Goal: Task Accomplishment & Management: Manage account settings

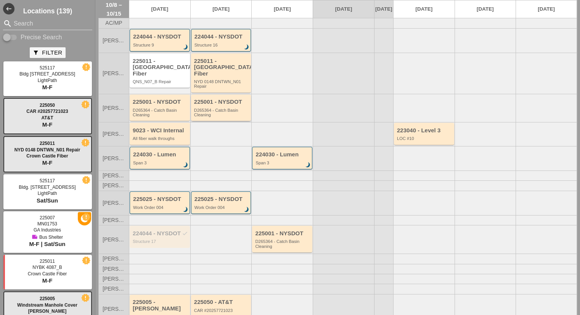
scroll to position [35, 0]
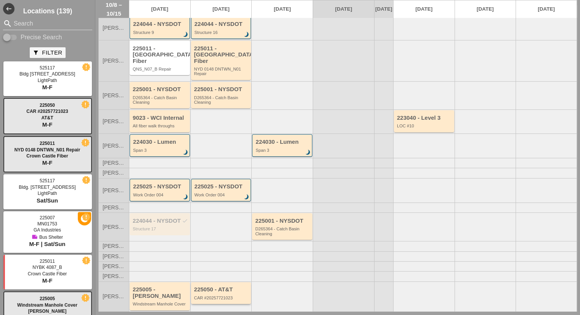
click at [211, 296] on div "CAR #20257721023" at bounding box center [221, 298] width 55 height 5
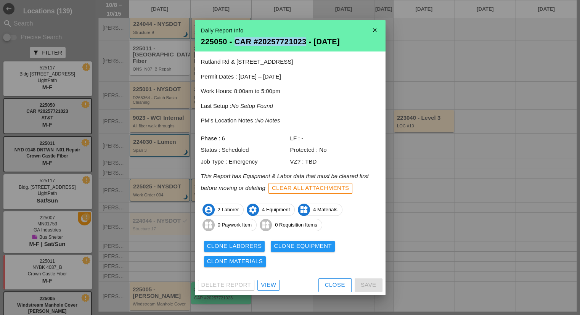
drag, startPoint x: 236, startPoint y: 41, endPoint x: 304, endPoint y: 42, distance: 68.7
click at [304, 42] on div "225050 - CAR #20257721023 - [DATE]" at bounding box center [290, 42] width 179 height 8
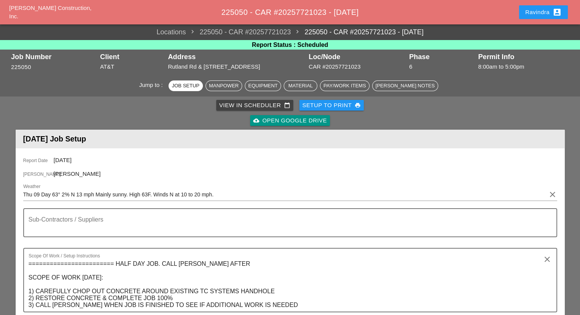
drag, startPoint x: 296, startPoint y: 42, endPoint x: 538, endPoint y: 11, distance: 243.4
click at [538, 11] on div "Ravindra account_box" at bounding box center [543, 12] width 37 height 9
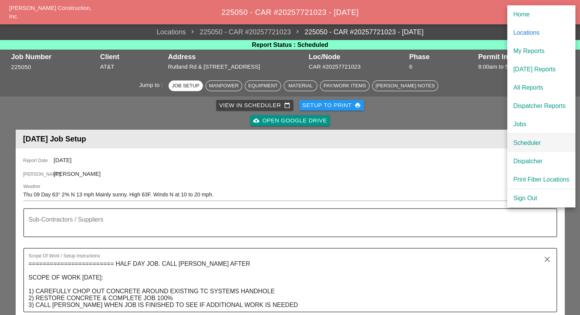
click at [531, 139] on div "Scheduler" at bounding box center [541, 142] width 56 height 9
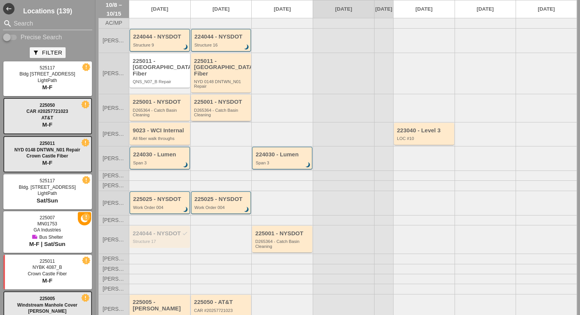
scroll to position [35, 0]
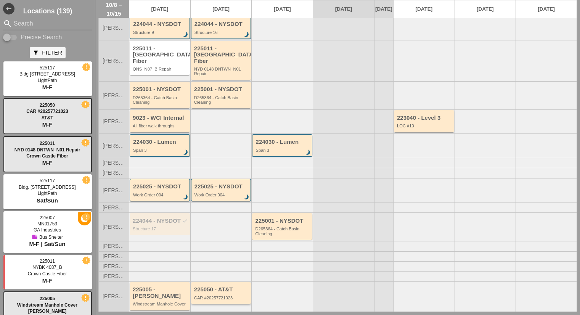
click at [226, 296] on div "CAR #20257721023" at bounding box center [221, 298] width 55 height 5
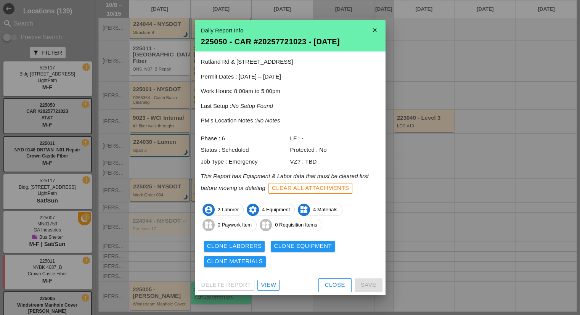
click at [293, 40] on div "225050 - CAR #20257721023 - [DATE]" at bounding box center [290, 42] width 179 height 8
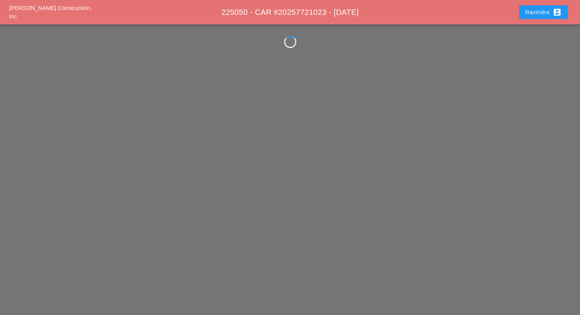
click at [293, 40] on div at bounding box center [290, 42] width 17 height 17
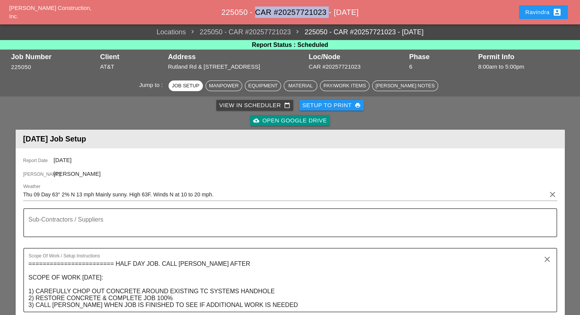
drag, startPoint x: 320, startPoint y: 12, endPoint x: 249, endPoint y: 13, distance: 71.7
click at [249, 13] on span "225050 - CAR #20257721023 - [DATE]" at bounding box center [289, 12] width 137 height 8
copy span "CAR #20257721023"
click at [520, 11] on button "Ravindra account_box" at bounding box center [543, 12] width 49 height 14
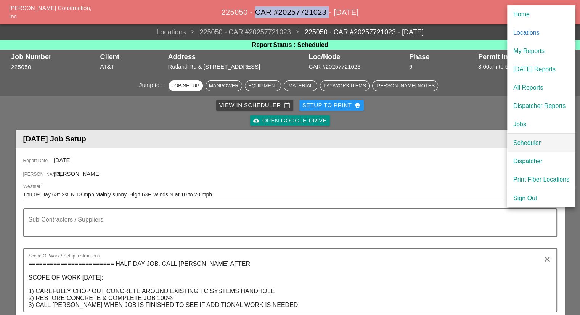
click at [518, 140] on div "Scheduler" at bounding box center [541, 142] width 56 height 9
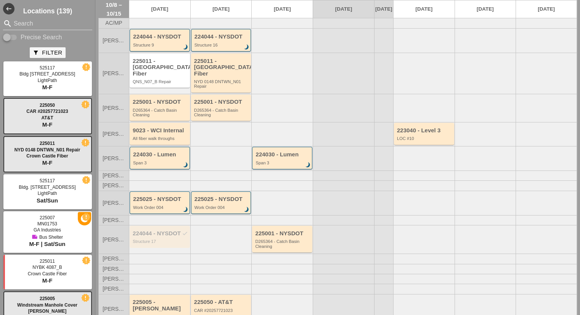
scroll to position [35, 0]
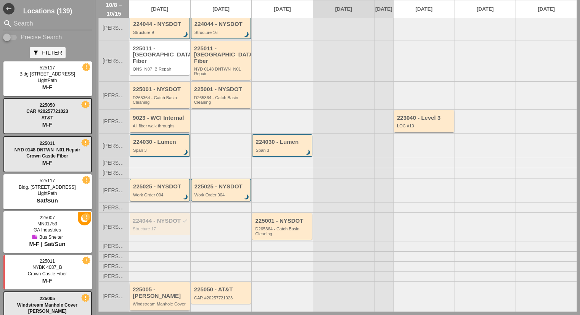
click at [150, 293] on div "225005 - [PERSON_NAME]" at bounding box center [160, 292] width 55 height 13
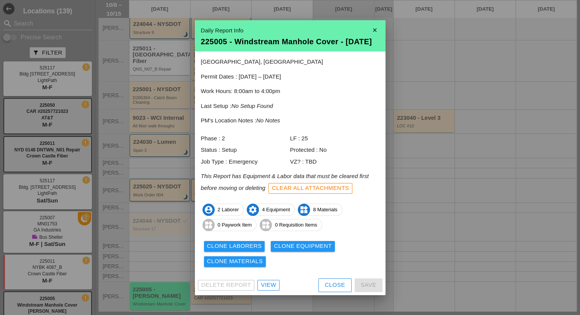
click at [261, 291] on link "View" at bounding box center [268, 285] width 22 height 11
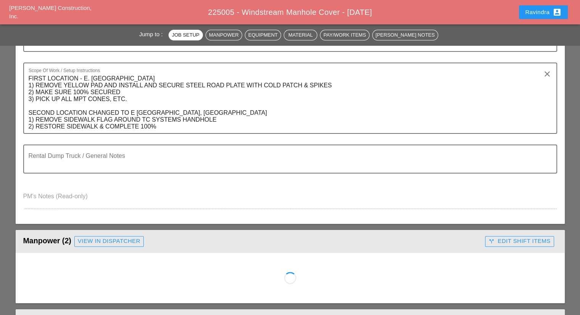
scroll to position [153, 0]
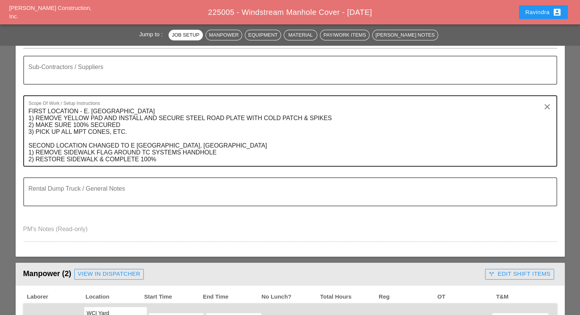
click at [246, 144] on textarea "FIRST LOCATION - E. [GEOGRAPHIC_DATA] 1) REMOVE YELLOW PAD AND INSTALL AND SECU…" at bounding box center [287, 135] width 517 height 61
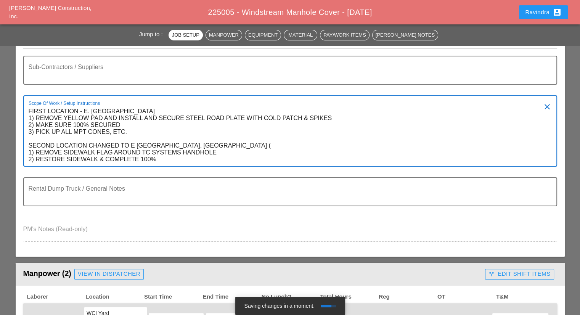
paste textarea "CAR #20257721023"
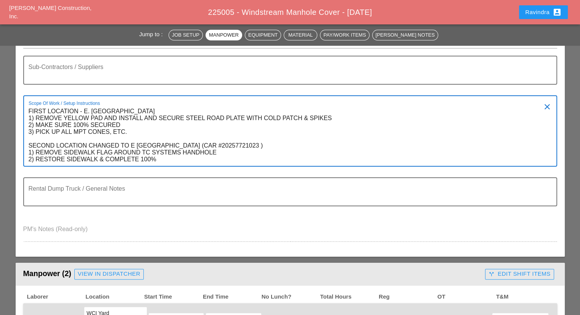
scroll to position [114, 0]
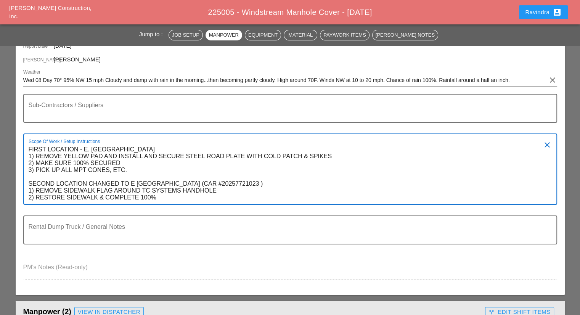
type textarea "FIRST LOCATION - E. [GEOGRAPHIC_DATA] 1) REMOVE YELLOW PAD AND INSTALL AND SECU…"
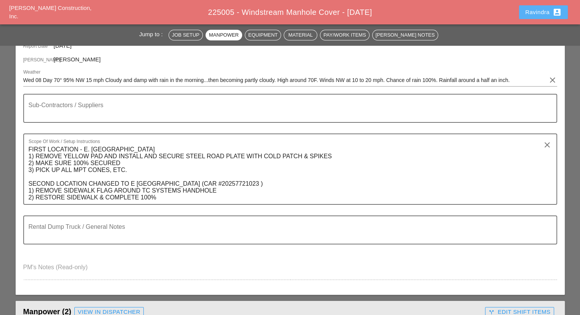
click at [539, 11] on div "Ravindra account_box" at bounding box center [543, 12] width 37 height 9
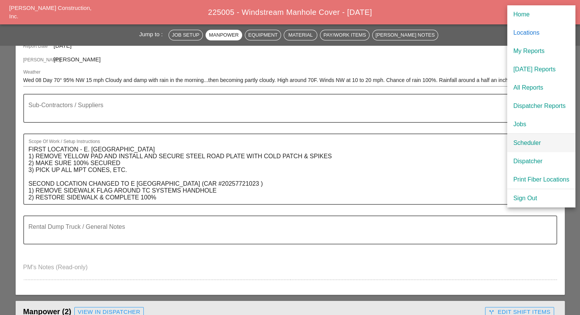
click at [523, 139] on div "Scheduler" at bounding box center [541, 142] width 56 height 9
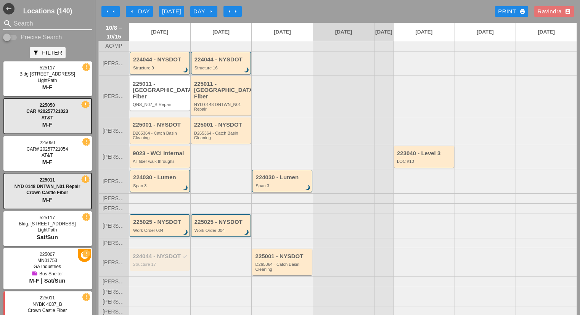
click at [44, 18] on input "Search" at bounding box center [48, 24] width 68 height 12
type input "q"
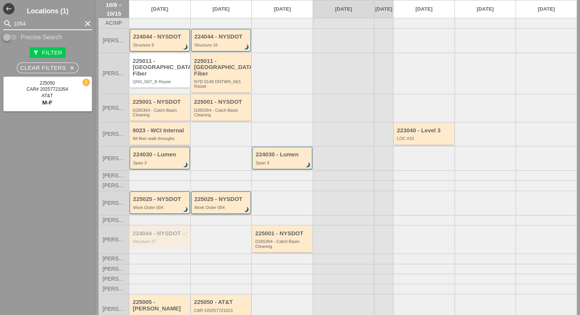
scroll to position [35, 0]
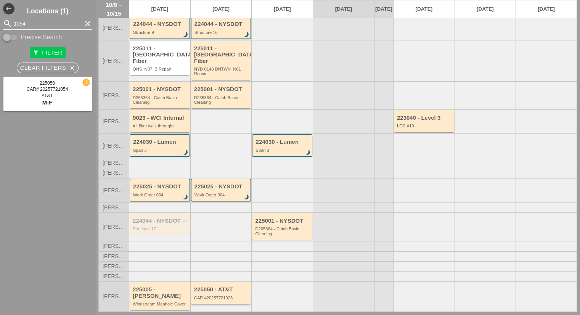
type input "1054"
click at [230, 288] on div "225050 - AT&T" at bounding box center [221, 289] width 55 height 6
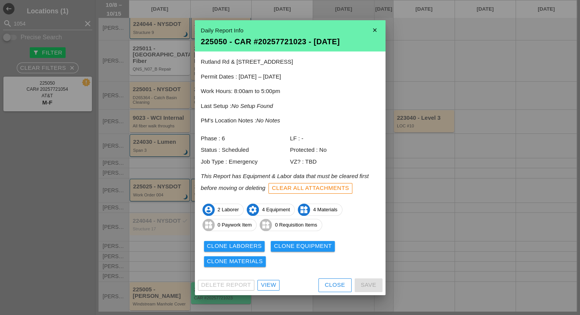
click at [301, 190] on div "Clear All Attachments" at bounding box center [310, 188] width 77 height 9
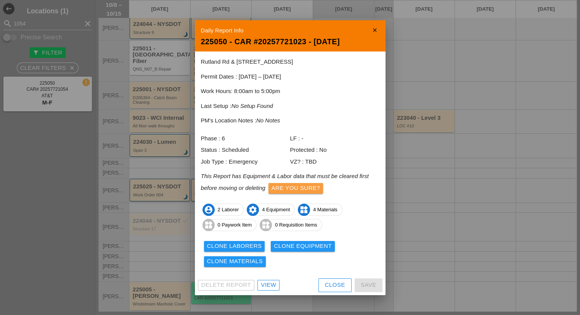
click at [291, 188] on div "Are you sure?" at bounding box center [296, 188] width 48 height 9
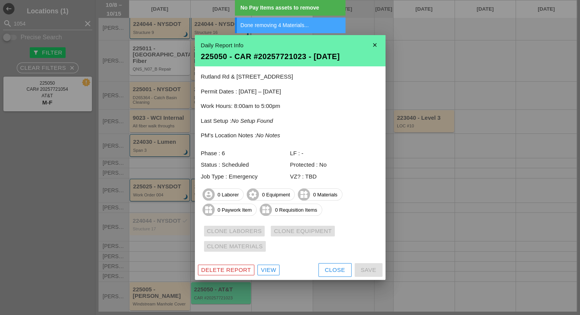
click at [336, 274] on div "Close" at bounding box center [335, 270] width 20 height 9
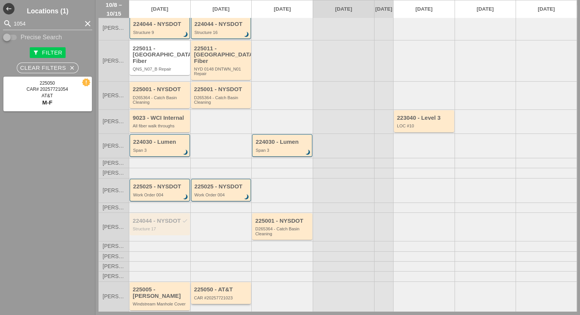
click at [244, 289] on div "225050 - AT&T" at bounding box center [221, 289] width 55 height 6
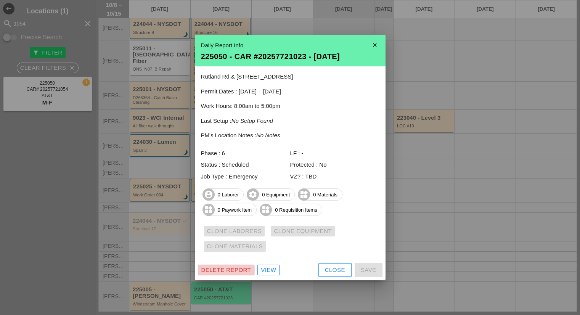
click at [246, 273] on div "Delete Report" at bounding box center [226, 270] width 50 height 9
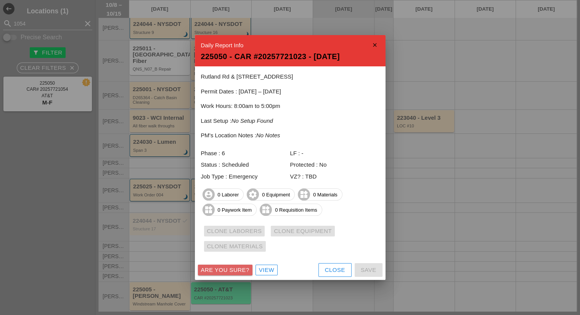
click at [243, 267] on div "Are you sure?" at bounding box center [225, 270] width 48 height 9
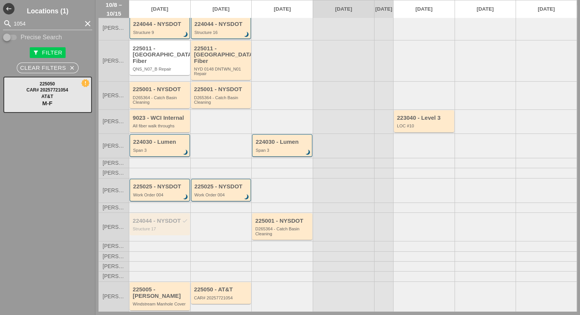
scroll to position [0, 0]
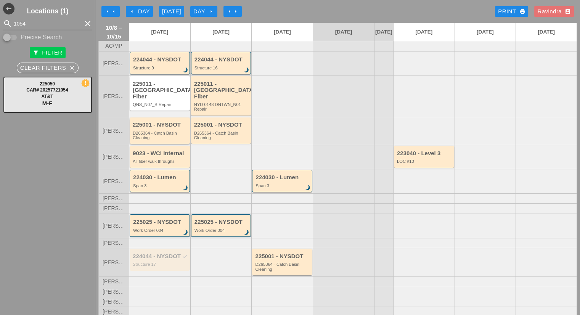
click at [161, 128] on div "225001 - NYSDOT D265364 - Catch Basin Cleaning" at bounding box center [160, 131] width 55 height 18
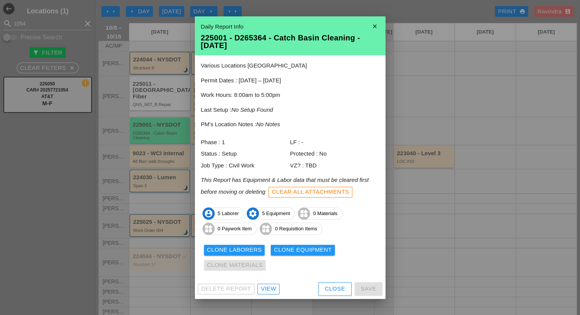
click at [236, 249] on div "Clone Laborers" at bounding box center [234, 250] width 55 height 9
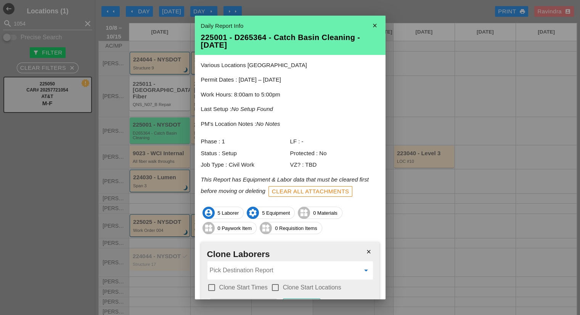
click at [288, 273] on input "Pick Destination Report" at bounding box center [285, 270] width 150 height 12
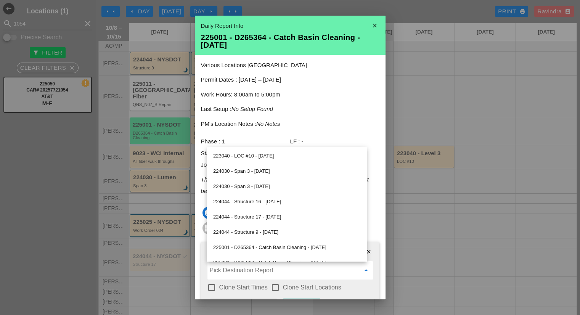
click at [367, 24] on icon "close" at bounding box center [374, 25] width 15 height 15
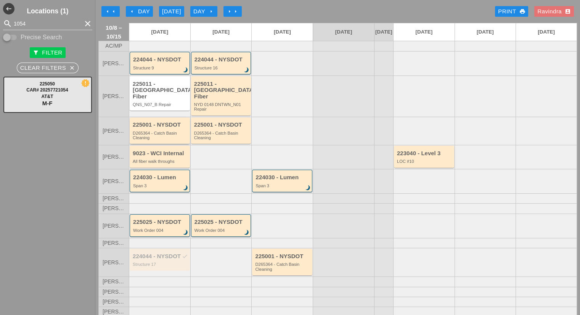
click at [166, 136] on div "D265364 - Catch Basin Cleaning" at bounding box center [160, 136] width 55 height 10
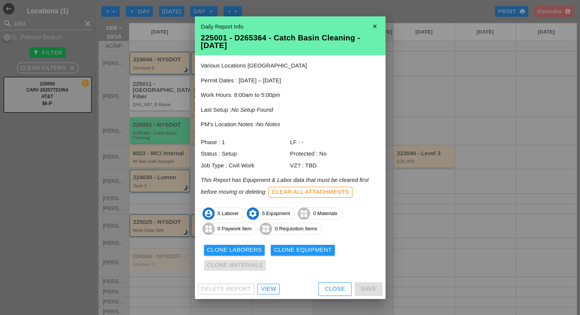
click at [233, 251] on div "Clone Laborers" at bounding box center [234, 250] width 55 height 9
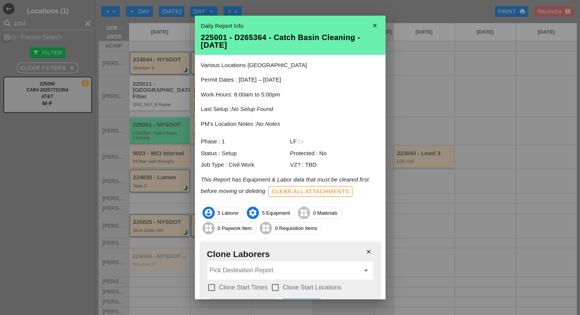
click at [236, 264] on input "Pick Destination Report" at bounding box center [285, 270] width 150 height 12
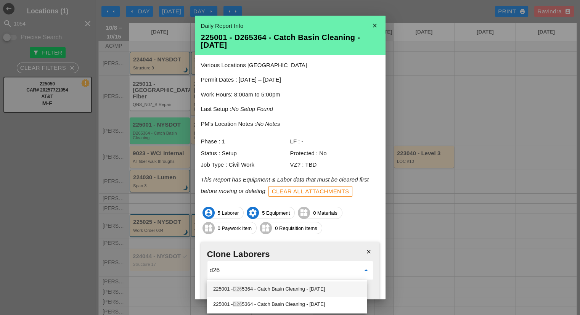
click at [325, 291] on div "225001 - D26 5364 - Catch Basin Cleaning - 10/09/2025" at bounding box center [287, 289] width 148 height 9
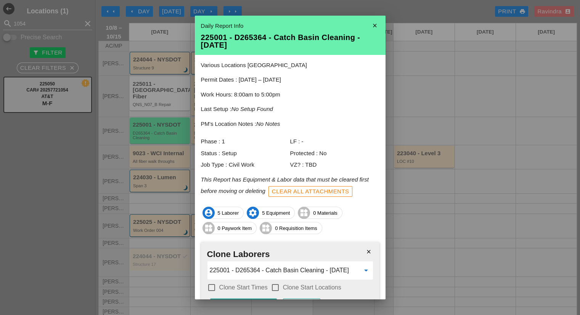
scroll to position [47, 0]
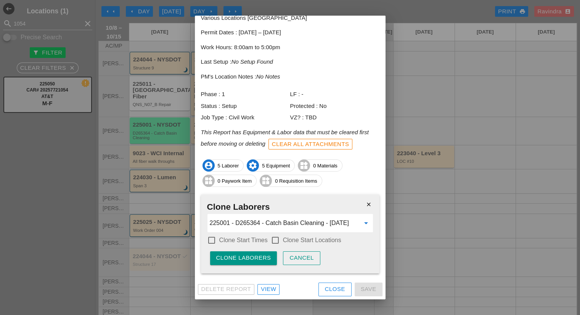
type input "225001 - D265364 - Catch Basin Cleaning - 10/09/2025"
click at [248, 240] on label "Clone Start Times" at bounding box center [243, 240] width 48 height 8
checkbox input "true"
click at [287, 239] on label "Clone Start Locations" at bounding box center [312, 240] width 58 height 8
checkbox input "true"
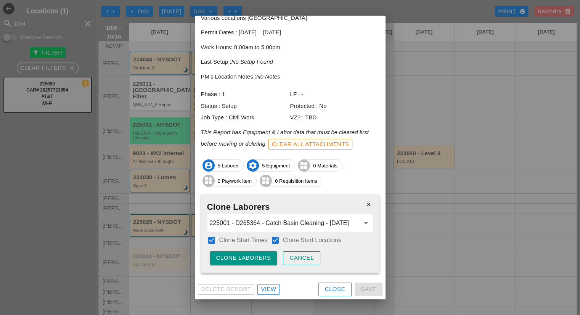
click at [300, 258] on div "Cancel" at bounding box center [302, 258] width 24 height 9
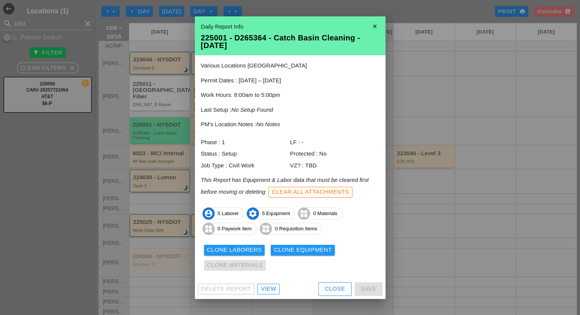
scroll to position [0, 0]
click at [294, 249] on div "Clone Equipment" at bounding box center [303, 250] width 58 height 9
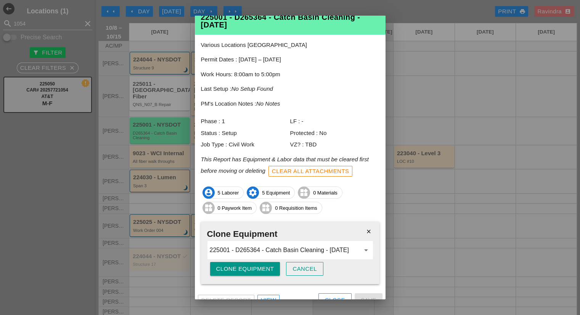
scroll to position [31, 0]
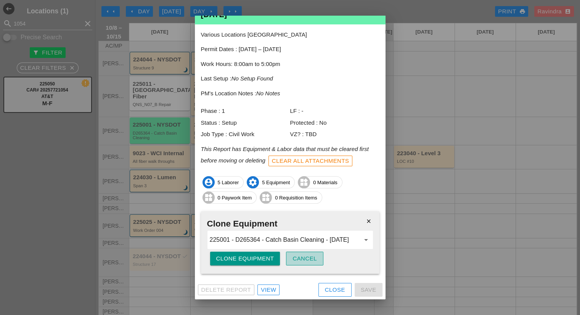
drag, startPoint x: 296, startPoint y: 259, endPoint x: 295, endPoint y: 252, distance: 6.5
click at [296, 259] on div "Cancel" at bounding box center [305, 258] width 24 height 9
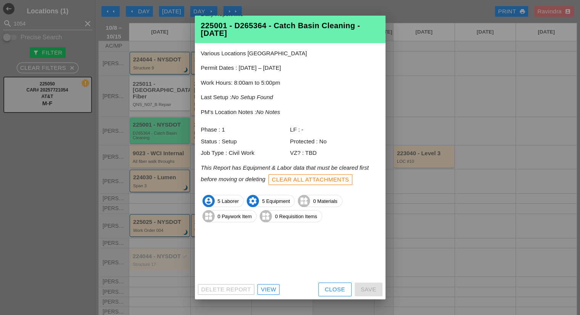
scroll to position [0, 0]
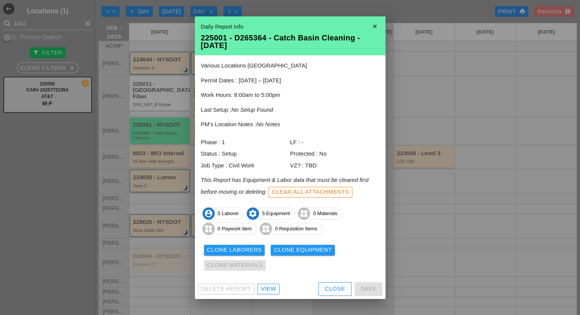
click at [249, 266] on div "Clone Laborers Clone Equipment Clone Materials" at bounding box center [290, 258] width 179 height 31
click at [332, 291] on div "Close" at bounding box center [335, 289] width 20 height 9
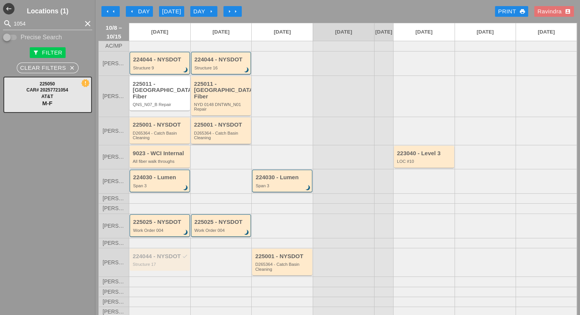
click at [228, 137] on div "D265364 - Catch Basin Cleaning" at bounding box center [221, 136] width 55 height 10
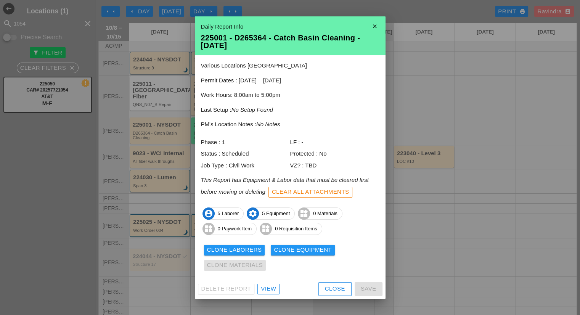
click at [272, 281] on div "Delete Report View Close Save" at bounding box center [290, 289] width 191 height 20
click at [269, 289] on div "View" at bounding box center [268, 289] width 15 height 9
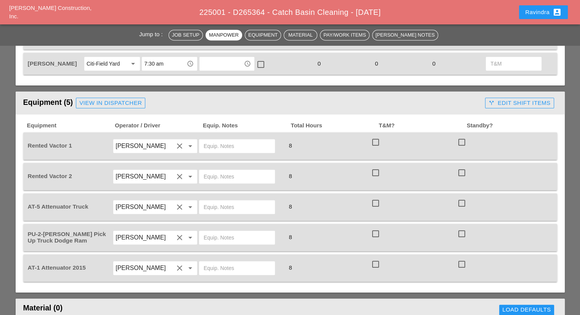
scroll to position [458, 0]
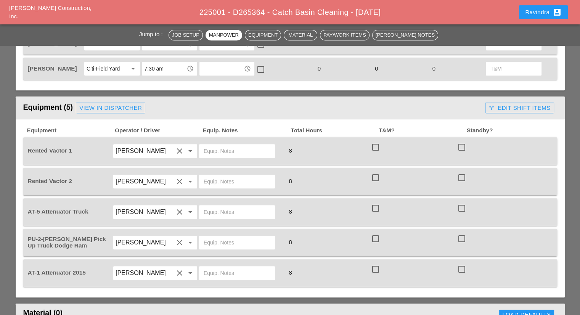
click at [228, 151] on input "text" at bounding box center [237, 151] width 67 height 12
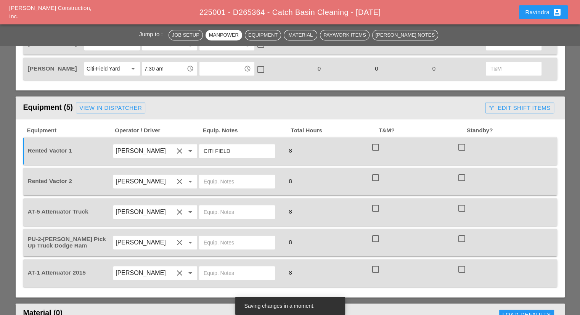
drag, startPoint x: 229, startPoint y: 148, endPoint x: 174, endPoint y: 146, distance: 55.4
click at [174, 146] on div "Rented Vactor 1 Nick Mattheos clear arrow_drop_down CITI FIELD 8 check_box_outl…" at bounding box center [284, 150] width 516 height 21
type input "CITI FIELD"
click at [233, 178] on input "text" at bounding box center [237, 181] width 67 height 12
paste input "CITI FIELD"
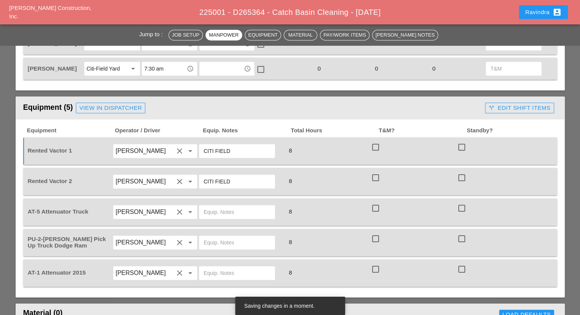
type input "CITI FIELD"
click at [227, 201] on div at bounding box center [241, 211] width 86 height 21
click at [225, 207] on input "text" at bounding box center [237, 212] width 67 height 12
paste input "CITI FIELD"
type input "CITI FIELD"
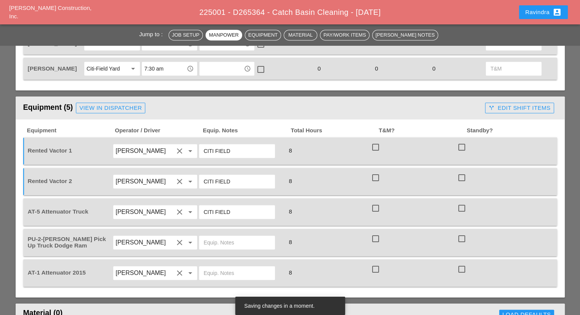
click at [225, 240] on input "text" at bounding box center [237, 242] width 67 height 12
paste input "CITI FIELD"
type input "CITI FIELD"
drag, startPoint x: 224, startPoint y: 264, endPoint x: 225, endPoint y: 270, distance: 6.2
click at [224, 267] on input "text" at bounding box center [237, 273] width 67 height 12
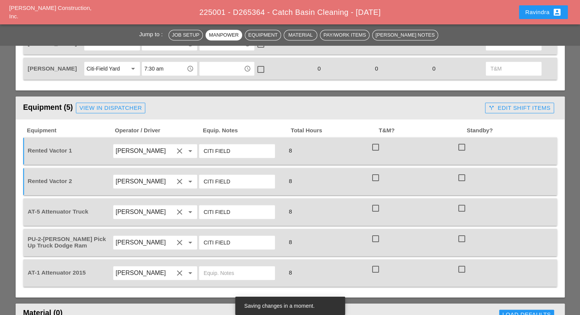
paste input "CITI FIELD"
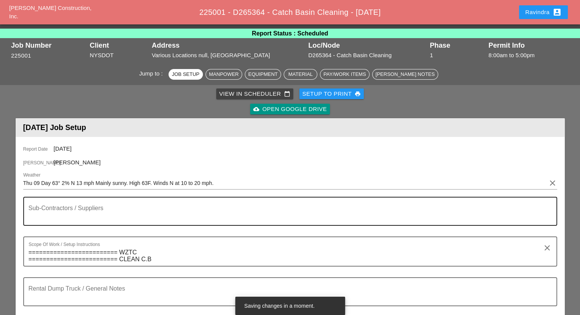
scroll to position [0, 0]
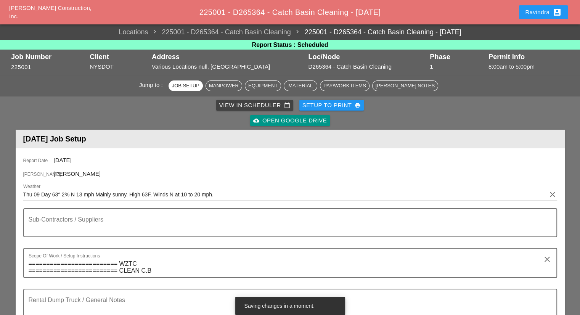
type input "CITI FIELD"
click at [528, 15] on div "Ravindra account_box" at bounding box center [543, 12] width 37 height 9
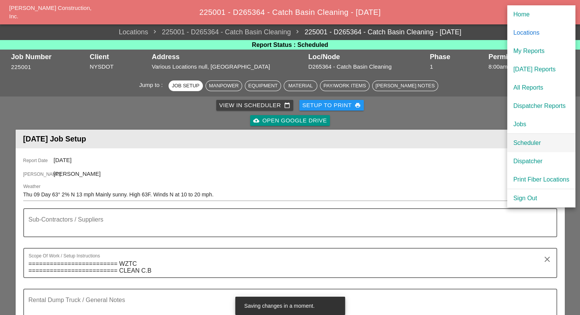
click at [525, 141] on div "Scheduler" at bounding box center [541, 142] width 56 height 9
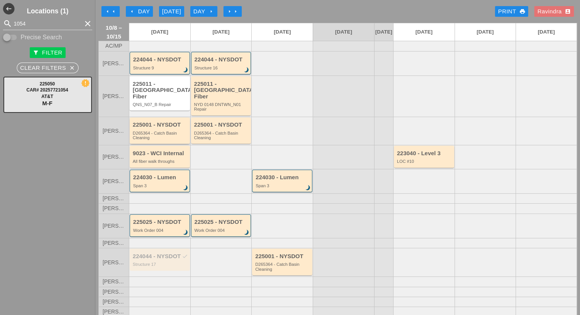
click at [161, 133] on div "D265364 - Catch Basin Cleaning" at bounding box center [160, 136] width 55 height 10
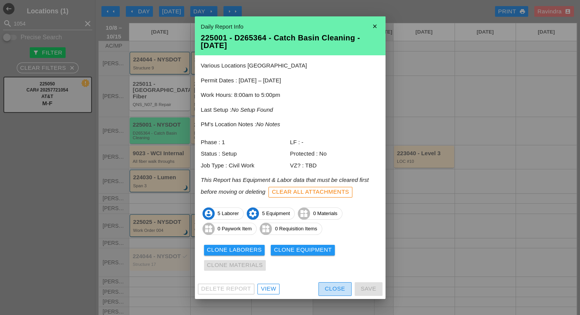
click at [332, 289] on div "Close" at bounding box center [335, 289] width 20 height 9
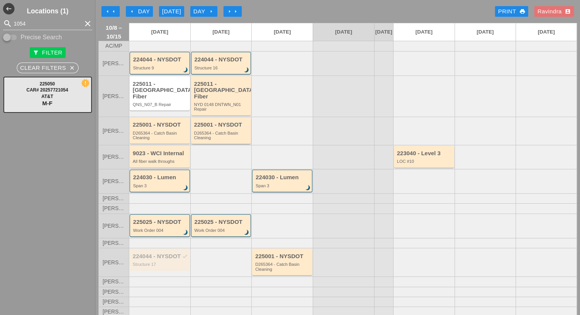
click at [227, 133] on div "D265364 - Catch Basin Cleaning" at bounding box center [221, 136] width 55 height 10
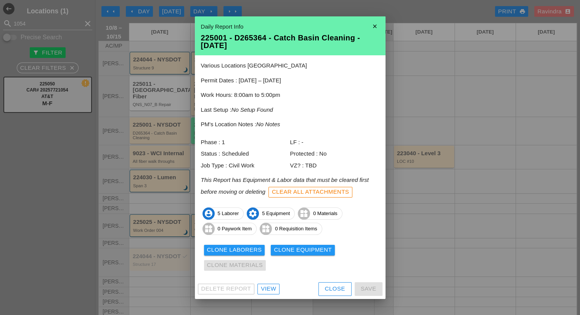
click at [338, 287] on div "Close" at bounding box center [335, 289] width 20 height 9
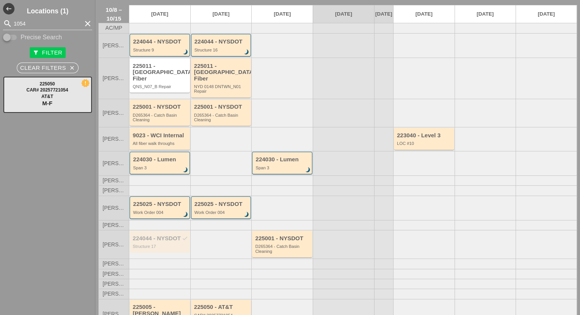
scroll to position [35, 0]
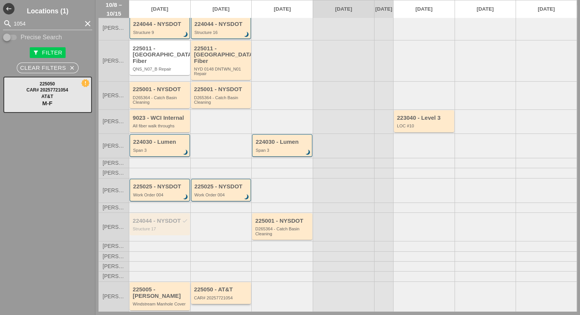
click at [227, 288] on div "225050 - AT&T" at bounding box center [221, 289] width 55 height 6
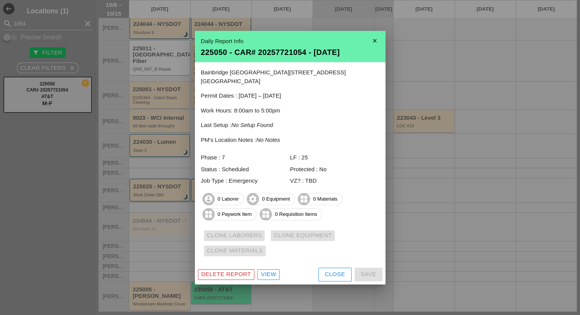
click at [323, 272] on button "Close" at bounding box center [334, 275] width 33 height 14
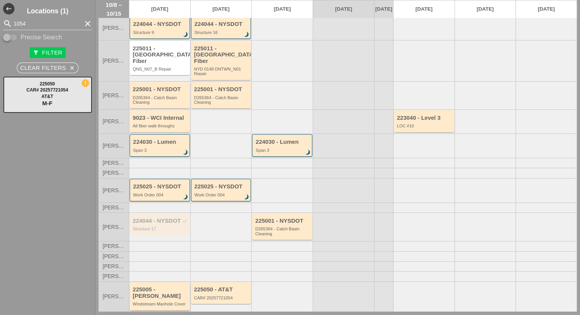
click at [162, 296] on div "225005 - [PERSON_NAME]" at bounding box center [160, 292] width 55 height 13
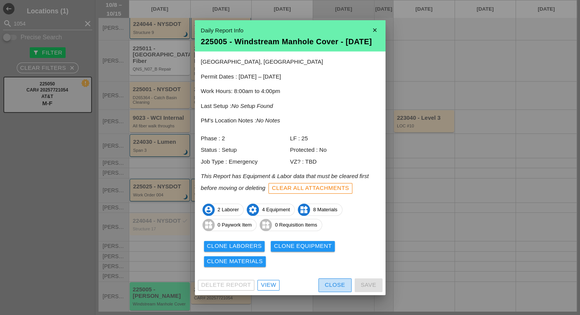
click at [325, 287] on div "Close" at bounding box center [335, 285] width 20 height 9
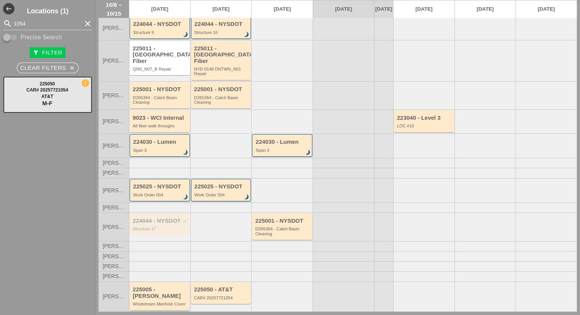
click at [157, 287] on div "225005 - [PERSON_NAME]" at bounding box center [160, 292] width 55 height 13
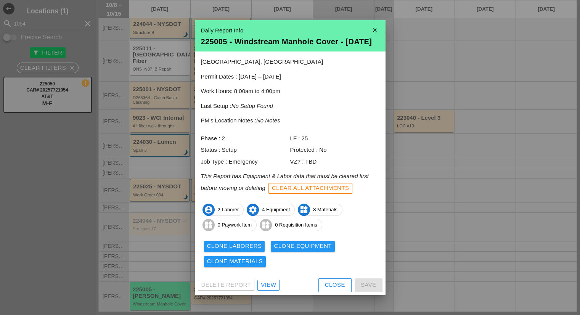
click at [333, 284] on button "Close" at bounding box center [334, 285] width 33 height 14
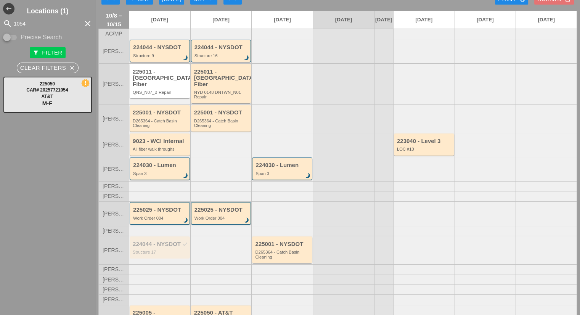
scroll to position [0, 0]
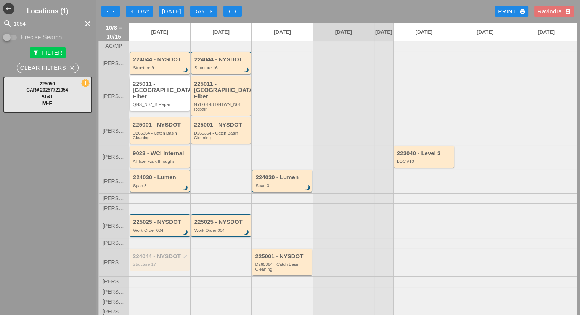
click at [171, 105] on div "QNS_N07_B Repair" at bounding box center [160, 104] width 55 height 5
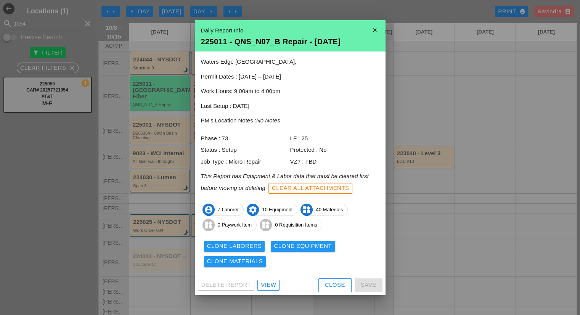
click at [264, 278] on div "Delete Report View Close Save" at bounding box center [290, 285] width 191 height 20
click at [268, 284] on div "View" at bounding box center [268, 285] width 15 height 9
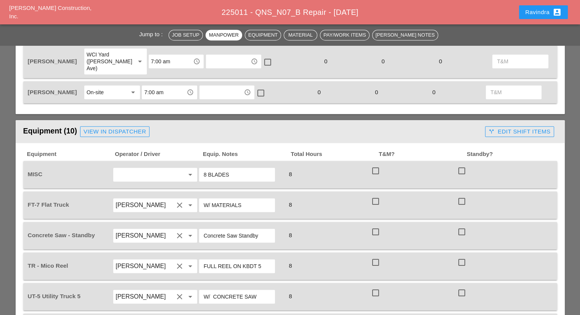
scroll to position [496, 0]
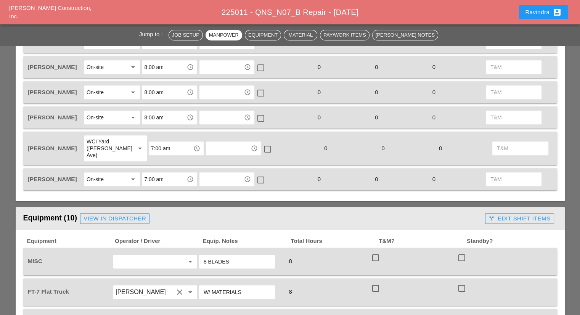
click at [539, 14] on div "Ravindra account_box" at bounding box center [543, 12] width 37 height 9
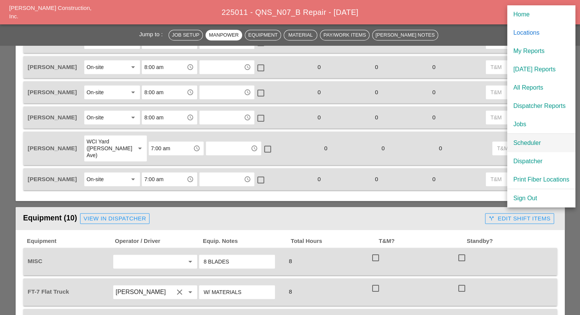
click at [520, 142] on div "Scheduler" at bounding box center [541, 142] width 56 height 9
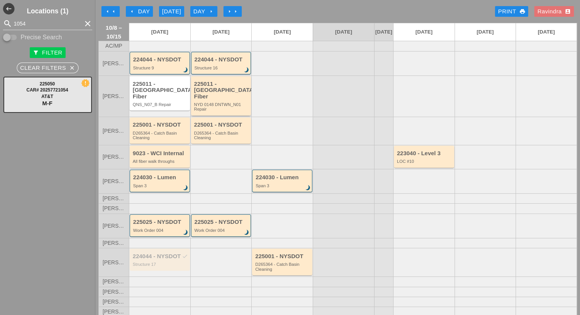
click at [220, 100] on div "225011 - Crown Castle Fiber NYD 0148 DNTWN_N01 Repair" at bounding box center [221, 96] width 55 height 31
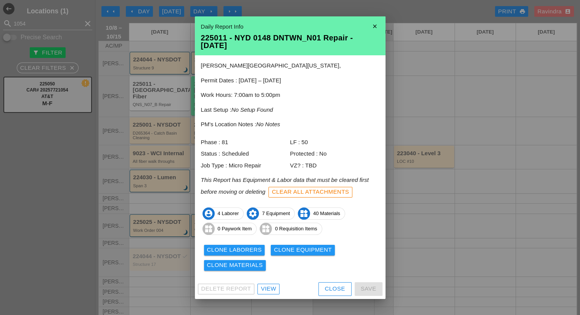
click at [272, 282] on div "Delete Report View Close Save" at bounding box center [290, 289] width 191 height 20
click at [268, 291] on div "View" at bounding box center [268, 289] width 15 height 9
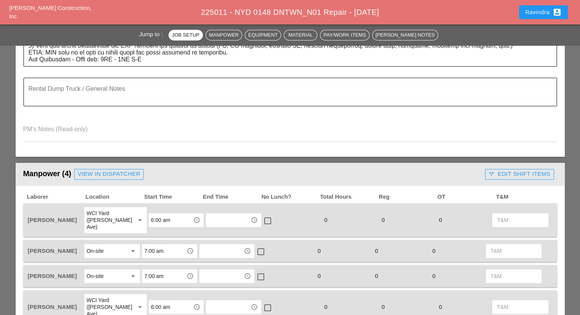
scroll to position [381, 0]
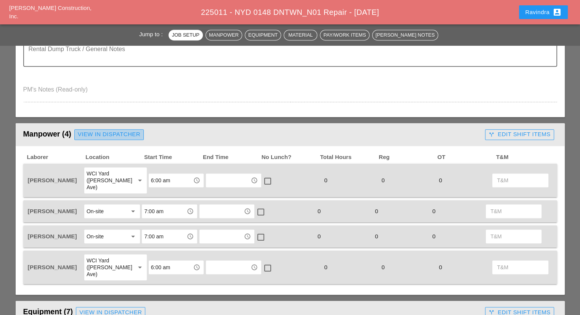
click at [119, 137] on div "View in Dispatcher" at bounding box center [109, 134] width 63 height 9
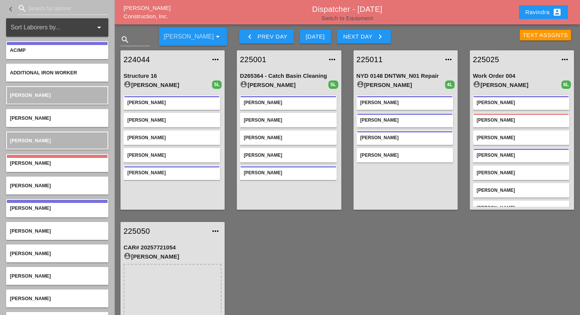
click at [359, 19] on link "Switch to Equipment" at bounding box center [347, 18] width 51 height 6
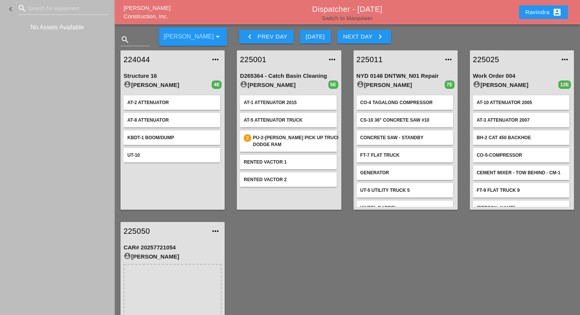
click at [366, 18] on link "Switch to Manpower" at bounding box center [347, 18] width 51 height 6
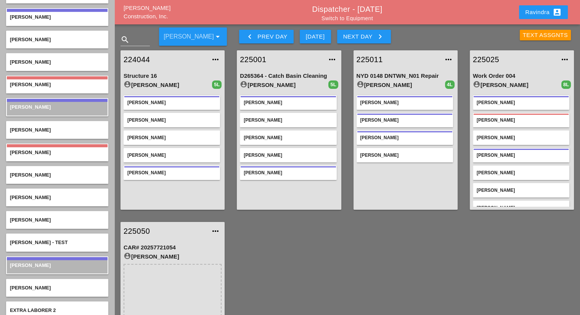
scroll to position [458, 0]
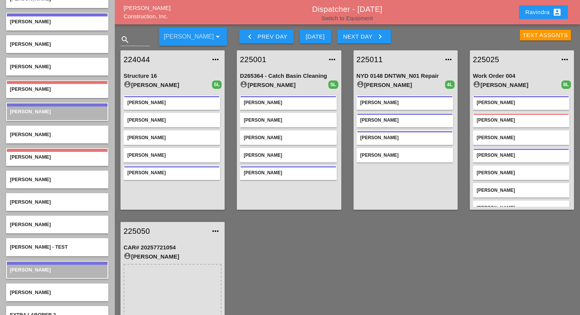
click at [369, 17] on link "Switch to Equipment" at bounding box center [347, 18] width 51 height 6
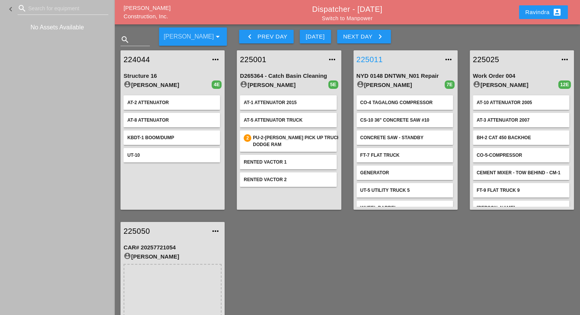
click at [376, 58] on link "225011" at bounding box center [398, 59] width 83 height 11
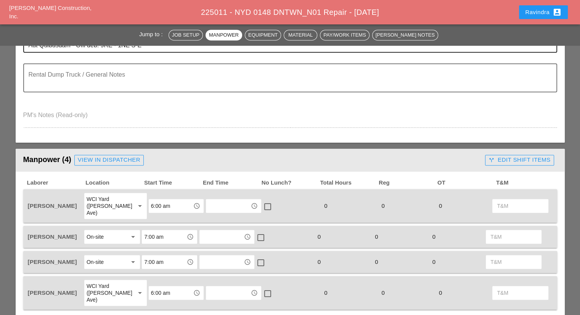
scroll to position [267, 0]
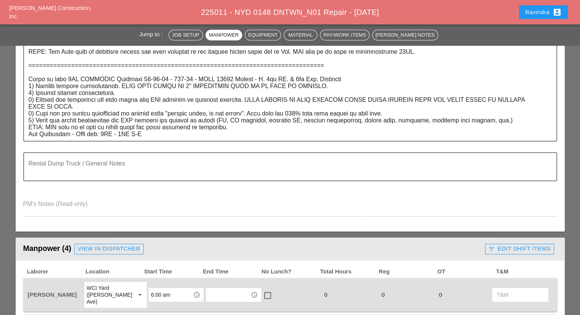
click at [527, 11] on div "Ravindra account_box" at bounding box center [543, 12] width 37 height 9
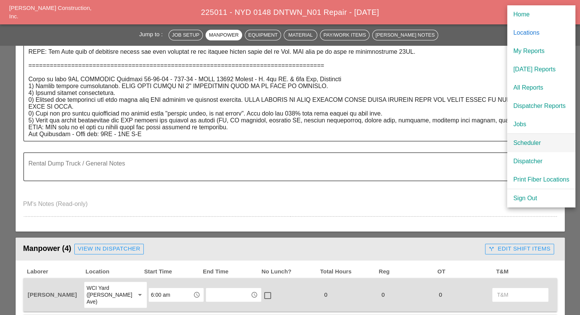
click at [520, 145] on div "Scheduler" at bounding box center [541, 142] width 56 height 9
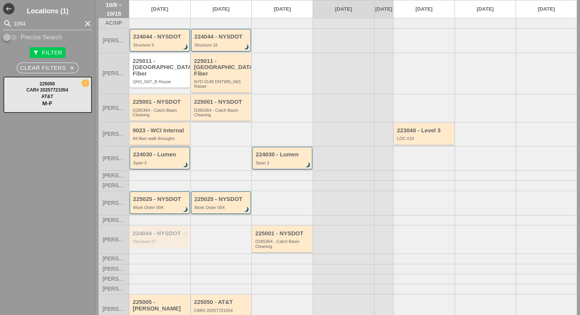
scroll to position [35, 0]
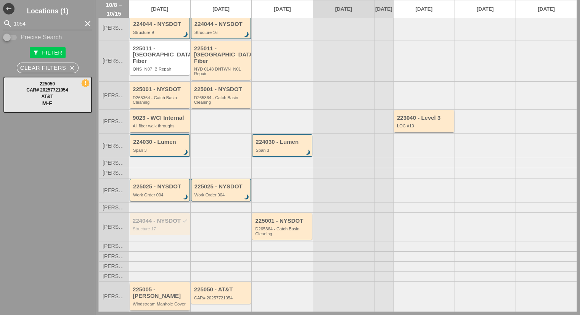
click at [160, 292] on div "225005 - [PERSON_NAME]" at bounding box center [160, 292] width 55 height 13
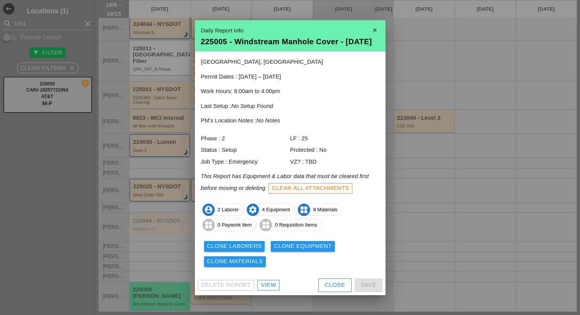
click at [330, 290] on div "Close" at bounding box center [335, 285] width 20 height 9
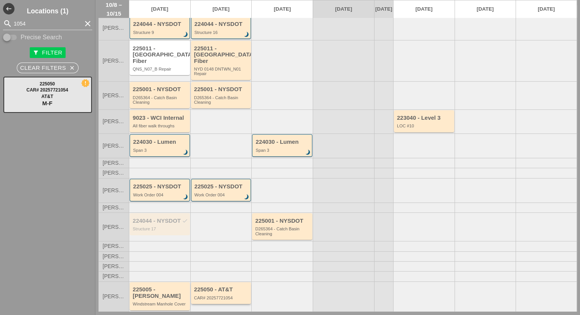
click at [228, 286] on div "225050 - AT&T" at bounding box center [221, 289] width 55 height 6
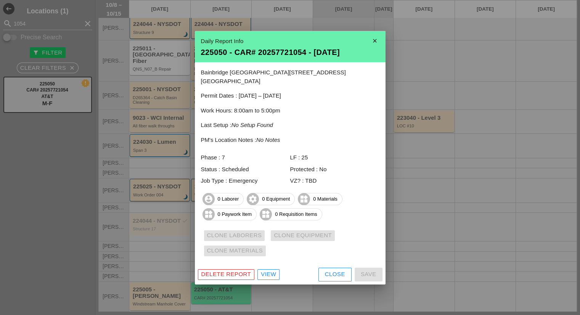
click at [270, 270] on div "View" at bounding box center [268, 274] width 15 height 9
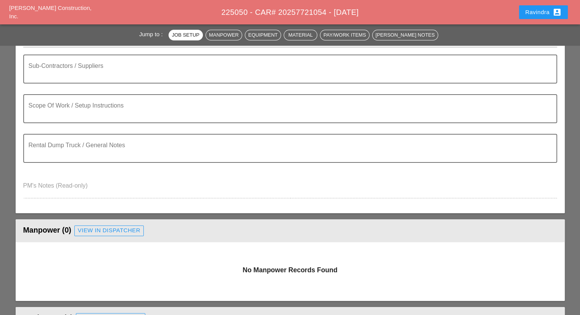
scroll to position [191, 0]
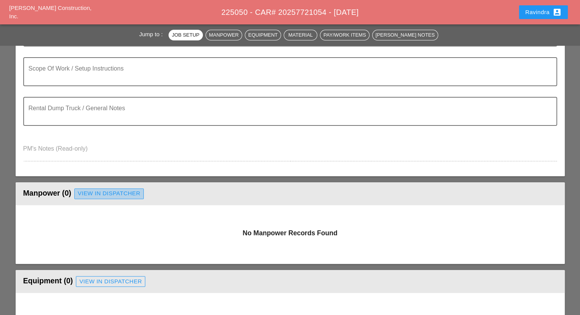
click at [93, 192] on div "View in Dispatcher" at bounding box center [109, 193] width 63 height 9
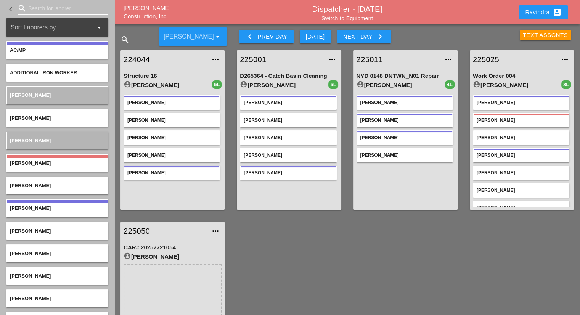
click at [53, 13] on input "Search for laborer" at bounding box center [62, 8] width 69 height 12
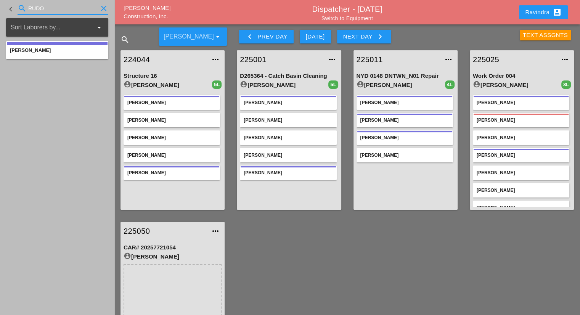
type input "RUDO"
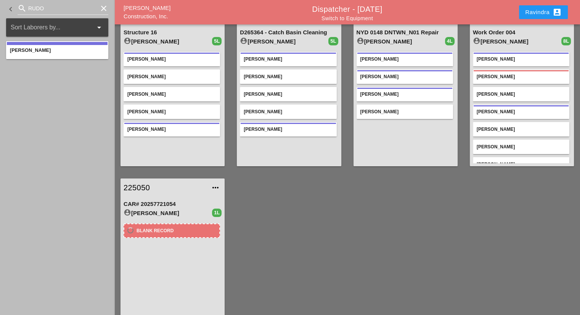
scroll to position [72, 0]
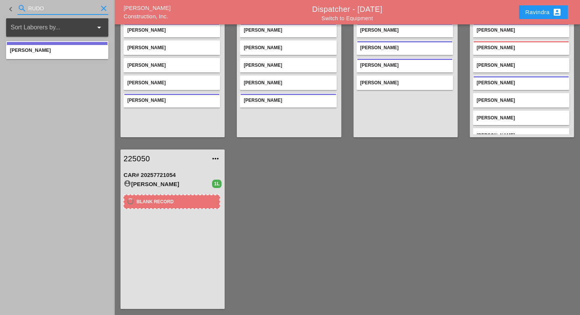
drag, startPoint x: 56, startPoint y: 10, endPoint x: 0, endPoint y: 21, distance: 57.2
click at [0, 20] on aside "keyboard_arrow_left search RUDO clear Sort Laborers by... arrow_drop_down Rudol…" at bounding box center [57, 157] width 114 height 315
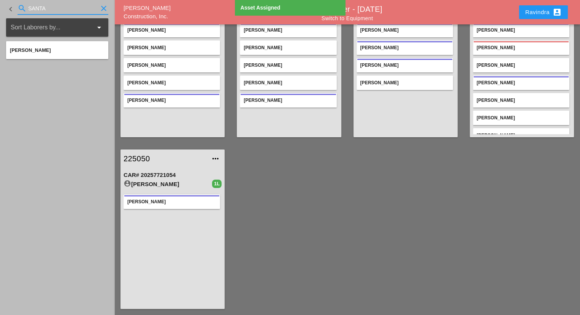
type input "SANTA"
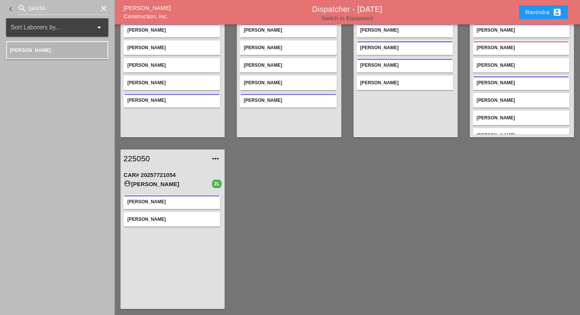
click at [355, 18] on link "Switch to Equipment" at bounding box center [347, 18] width 51 height 6
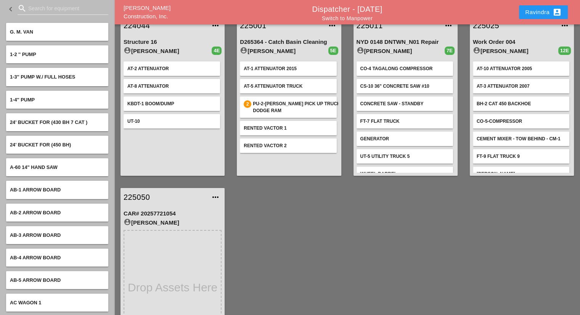
scroll to position [72, 0]
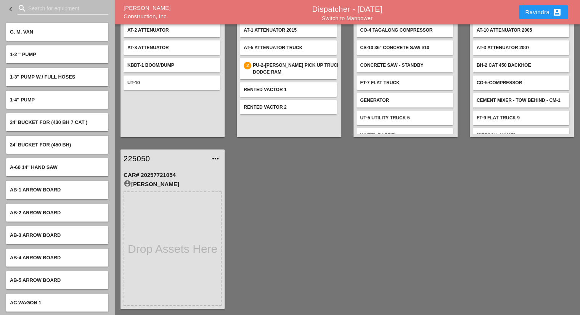
click at [62, 10] on input "Search for equipment" at bounding box center [62, 8] width 69 height 12
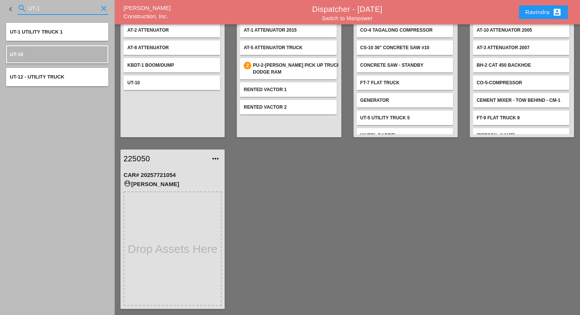
type input "UT-1"
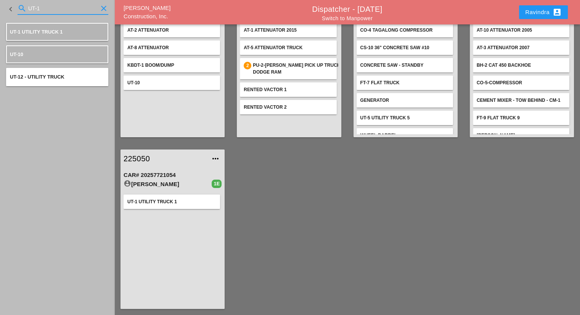
drag, startPoint x: 56, startPoint y: 8, endPoint x: 0, endPoint y: 16, distance: 56.3
click at [0, 16] on div "keyboard_arrow_left search UT-1 clear" at bounding box center [57, 9] width 114 height 18
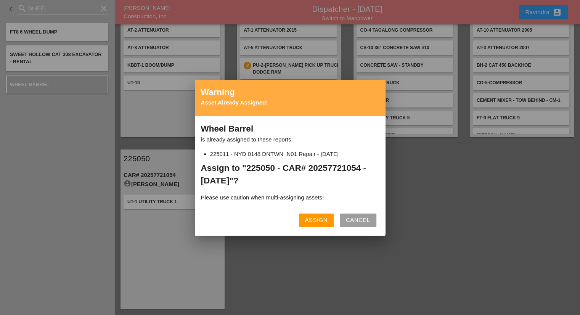
click at [319, 211] on div "Assign Cancel" at bounding box center [290, 220] width 179 height 18
click at [316, 220] on div "Assign" at bounding box center [316, 220] width 23 height 9
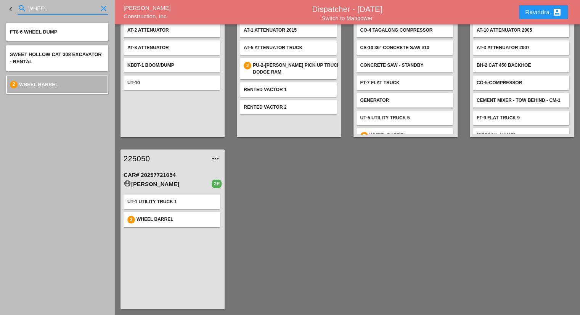
drag, startPoint x: 64, startPoint y: 10, endPoint x: 0, endPoint y: 8, distance: 64.1
click at [0, 7] on div "keyboard_arrow_left search WHEEL clear" at bounding box center [57, 9] width 114 height 18
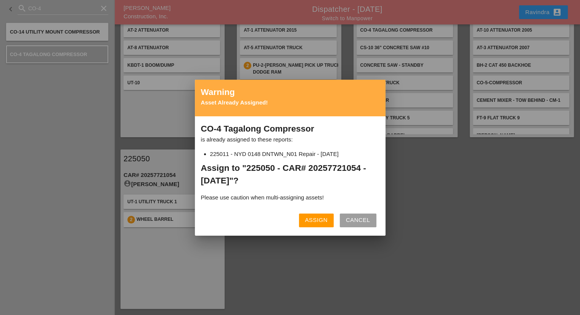
click at [313, 224] on div "Assign" at bounding box center [316, 220] width 23 height 9
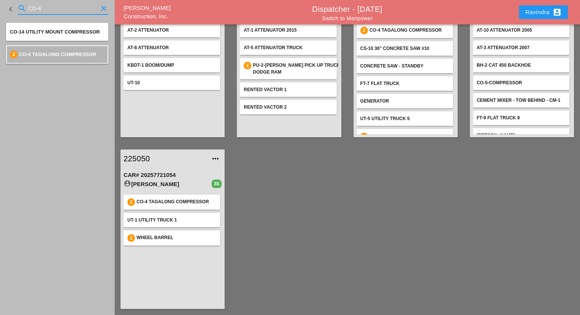
drag, startPoint x: 36, startPoint y: 8, endPoint x: 0, endPoint y: 8, distance: 35.9
click at [0, 8] on div "keyboard_arrow_left search CO-4 clear" at bounding box center [57, 9] width 114 height 18
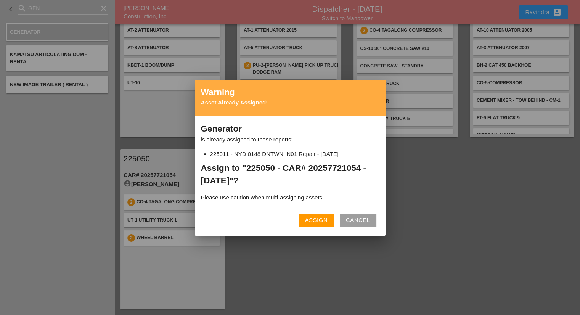
click at [309, 220] on div "Assign" at bounding box center [316, 220] width 23 height 9
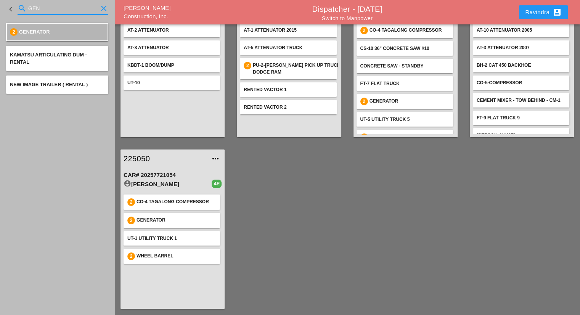
drag, startPoint x: 20, startPoint y: 10, endPoint x: 0, endPoint y: 13, distance: 20.2
click at [0, 13] on div "keyboard_arrow_left search GEN clear" at bounding box center [57, 9] width 114 height 18
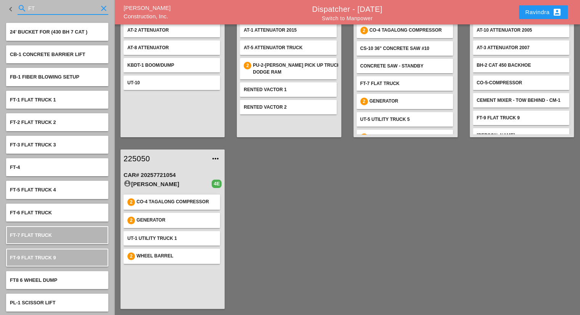
type input "FT"
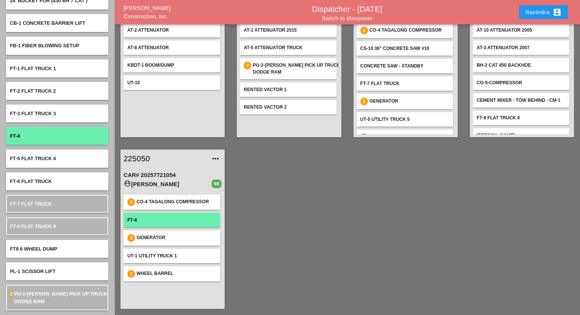
scroll to position [76, 0]
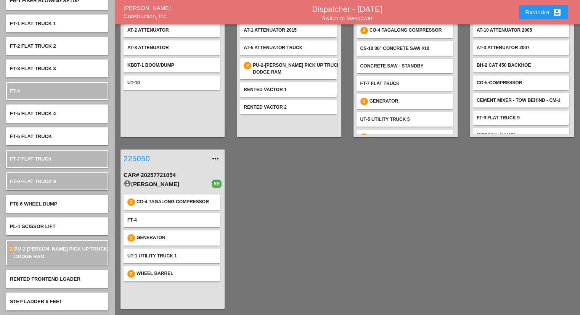
click at [150, 161] on link "225050" at bounding box center [165, 158] width 83 height 11
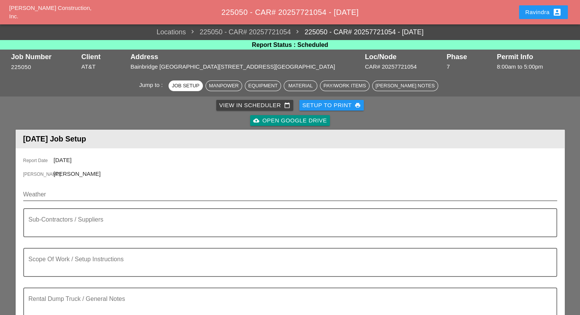
click at [66, 196] on input "Weather" at bounding box center [284, 194] width 523 height 12
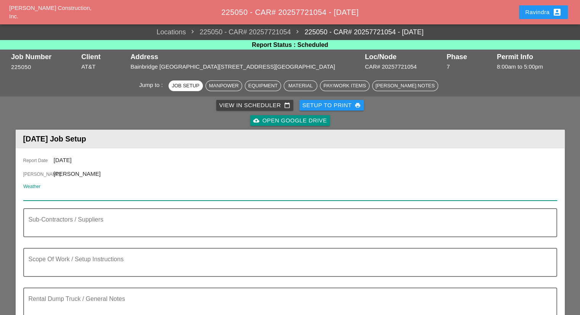
paste input "Thu 09 Day 63° 1% N 14 mph A mainly sunny sky. High 63F. Winds N at 10 to 20 mp…"
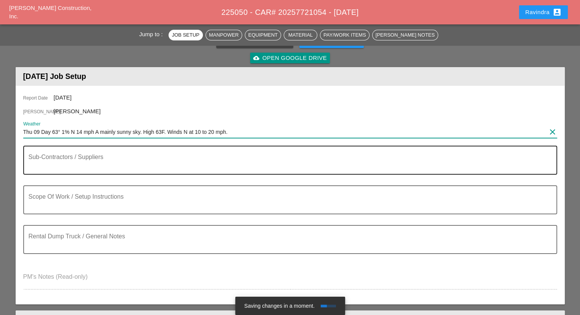
scroll to position [76, 0]
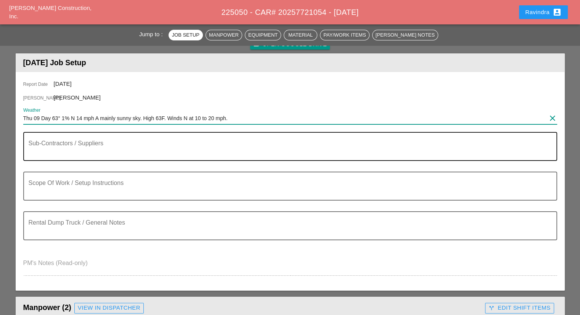
type input "Thu 09 Day 63° 1% N 14 mph A mainly sunny sky. High 63F. Winds N at 10 to 20 mp…"
click at [117, 138] on div "Sub-Contractors / Suppliers" at bounding box center [287, 146] width 517 height 27
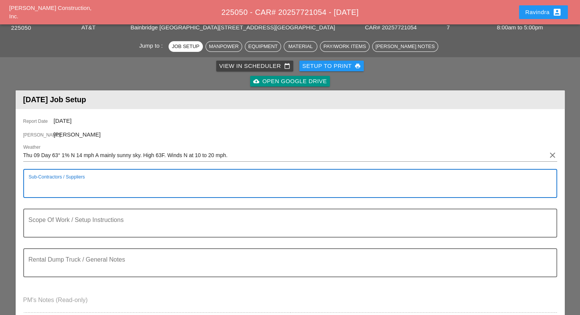
scroll to position [38, 0]
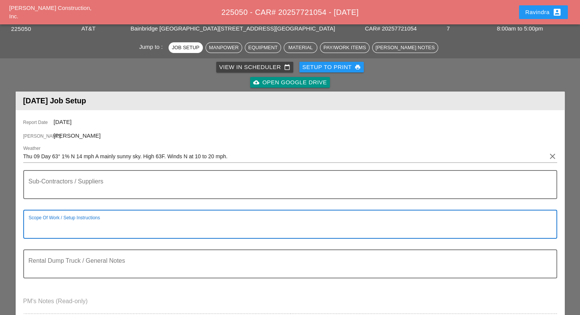
click at [99, 225] on textarea "Scope Of Work / Setup Instructions" at bounding box center [287, 229] width 517 height 18
click at [532, 19] on button "Ravindra account_box" at bounding box center [543, 12] width 49 height 14
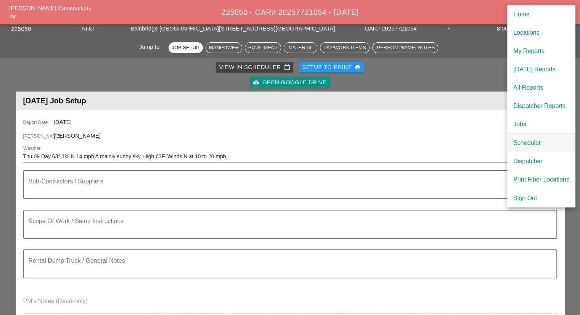
click at [521, 143] on div "Scheduler" at bounding box center [541, 142] width 56 height 9
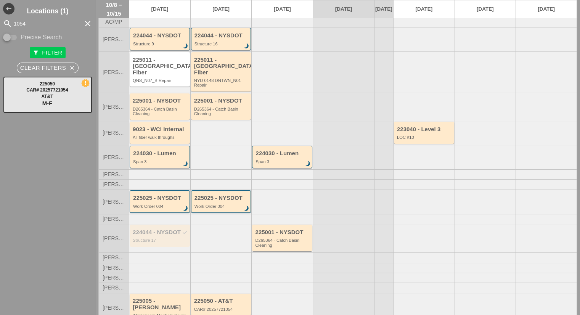
scroll to position [35, 0]
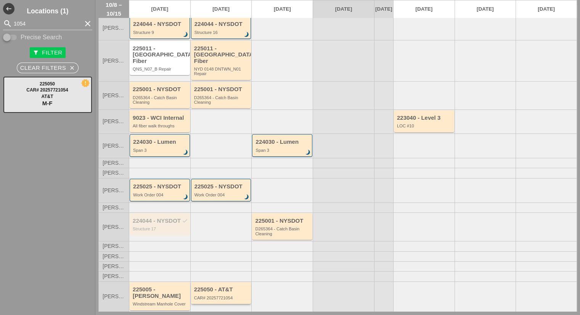
click at [200, 282] on div "225050 - AT&T CAR# 20257721054" at bounding box center [221, 293] width 60 height 22
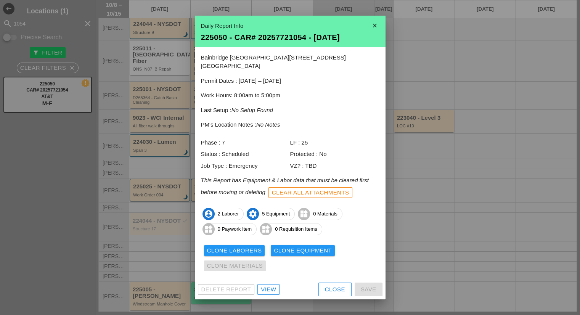
click at [331, 288] on div "Close" at bounding box center [335, 289] width 20 height 9
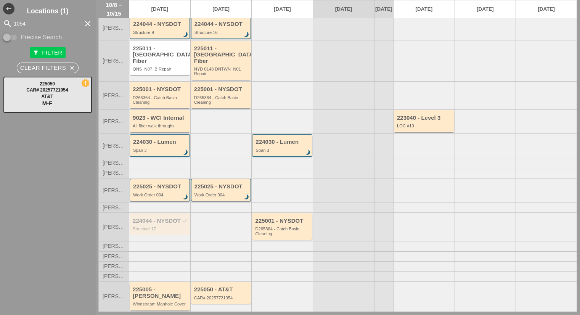
click at [158, 298] on div "225005 - Hugh O'Kane Windstream Manhole Cover" at bounding box center [160, 296] width 55 height 20
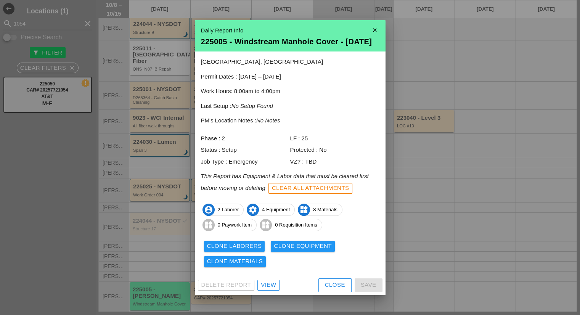
click at [273, 290] on div "View" at bounding box center [268, 285] width 15 height 9
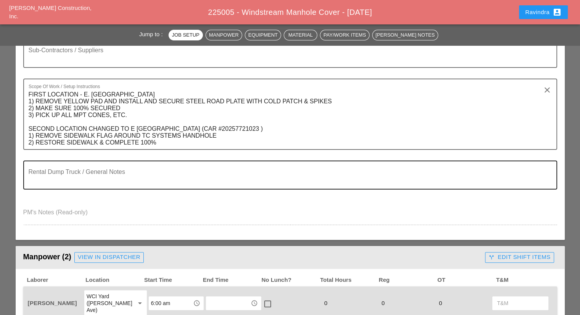
scroll to position [153, 0]
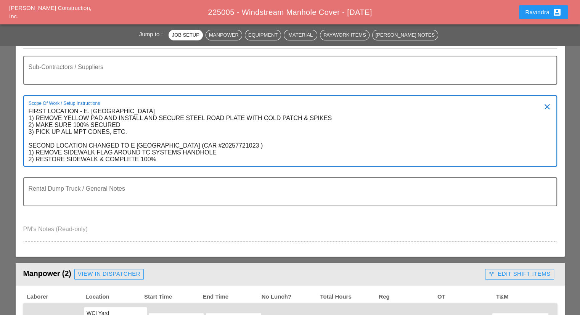
drag, startPoint x: 155, startPoint y: 164, endPoint x: 31, endPoint y: 109, distance: 136.1
click at [31, 109] on textarea "FIRST LOCATION - E. [GEOGRAPHIC_DATA] 1) REMOVE YELLOW PAD AND INSTALL AND SECU…" at bounding box center [287, 135] width 517 height 61
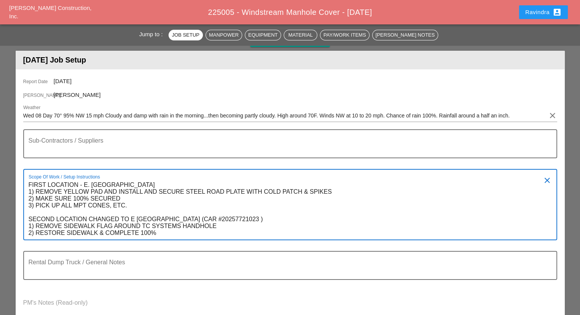
scroll to position [38, 0]
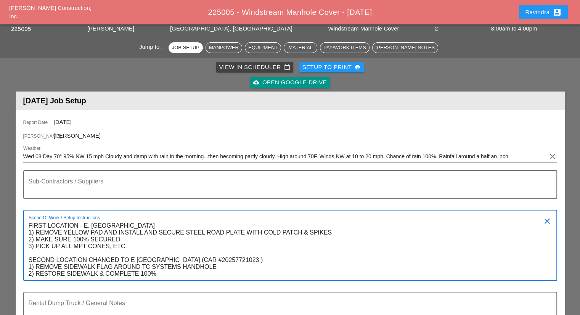
click at [529, 11] on div "Ravindra account_box" at bounding box center [543, 12] width 37 height 9
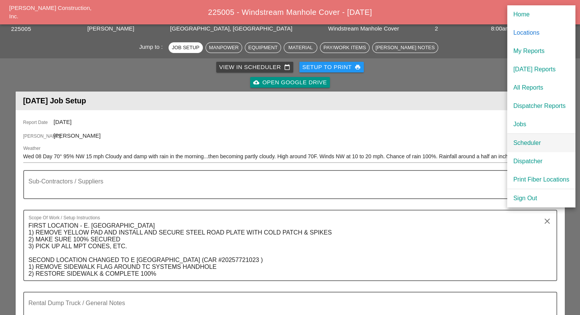
click at [540, 148] on link "Scheduler" at bounding box center [541, 143] width 68 height 18
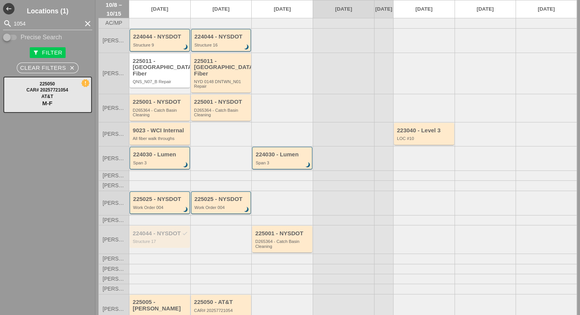
scroll to position [35, 0]
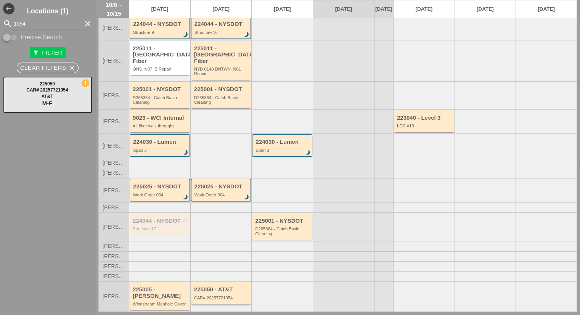
click at [215, 296] on div "CAR# 20257721054" at bounding box center [221, 298] width 55 height 5
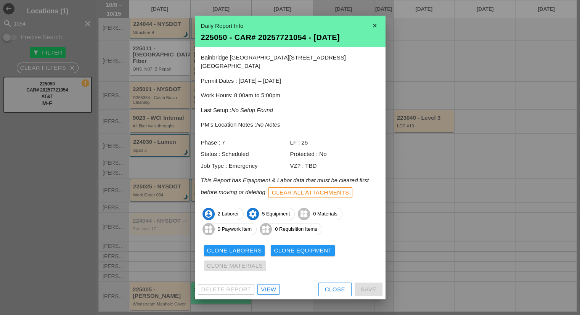
click at [270, 285] on div "View" at bounding box center [268, 289] width 15 height 9
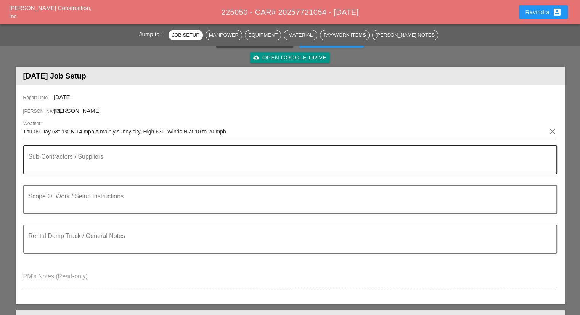
scroll to position [76, 0]
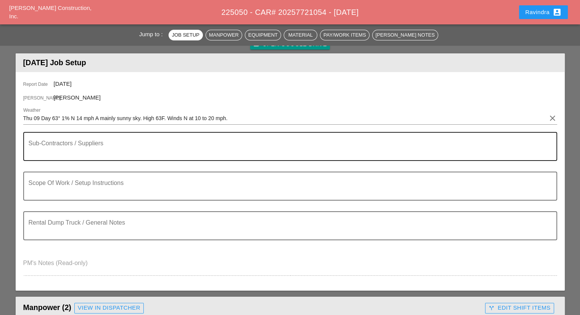
click at [119, 144] on textarea "Sub-Contractors / Suppliers" at bounding box center [287, 151] width 517 height 18
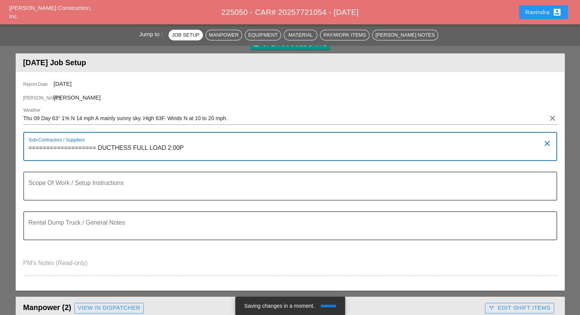
type textarea "=================== DUCTHESS FULL LOAD 2:00PM"
drag, startPoint x: 193, startPoint y: 148, endPoint x: 9, endPoint y: 150, distance: 183.9
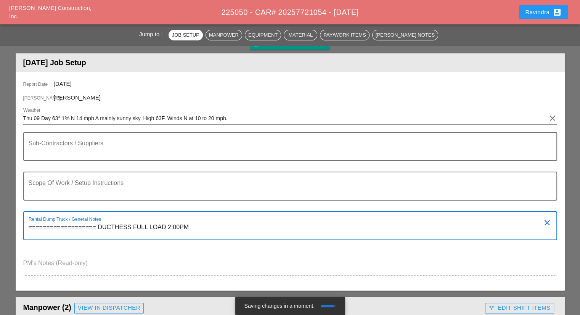
click at [124, 225] on textarea "=================== DUCTHESS FULL LOAD 2:00PM" at bounding box center [287, 230] width 517 height 18
drag, startPoint x: 99, startPoint y: 226, endPoint x: 243, endPoint y: 223, distance: 143.4
click at [243, 223] on textarea "=================== DUCTHESS FULL LOAD 2:00PM" at bounding box center [287, 230] width 517 height 18
type textarea "=================== DUMP TRUCK ON SITE AT 8AM"
drag, startPoint x: 225, startPoint y: 224, endPoint x: 0, endPoint y: 243, distance: 225.1
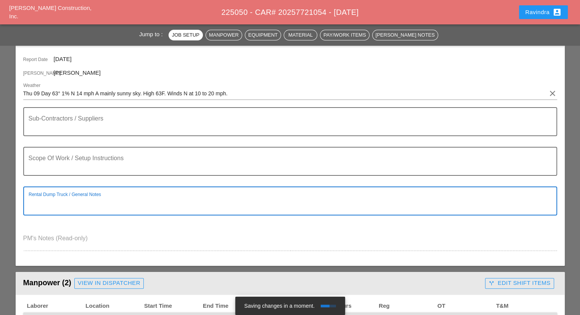
scroll to position [114, 0]
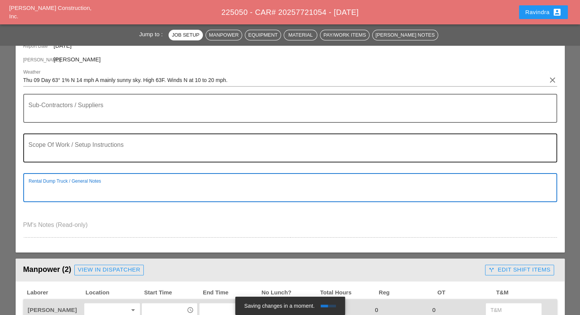
click at [56, 150] on textarea "Scope Of Work / Setup Instructions" at bounding box center [287, 152] width 517 height 18
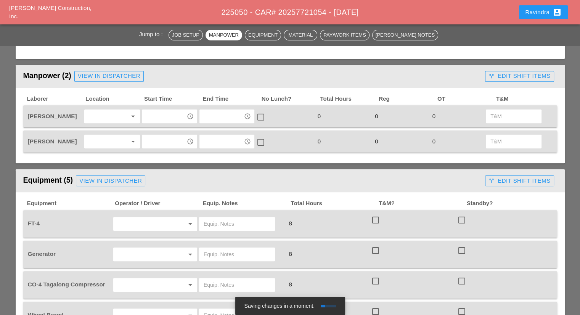
scroll to position [267, 0]
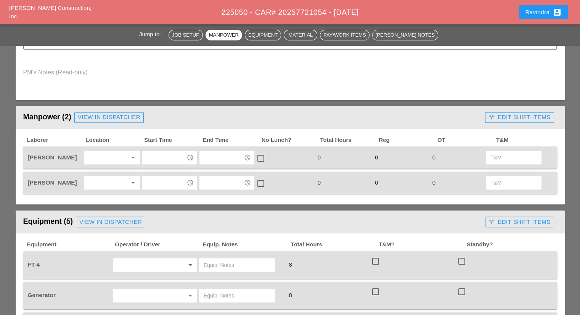
click at [105, 159] on div at bounding box center [107, 157] width 40 height 12
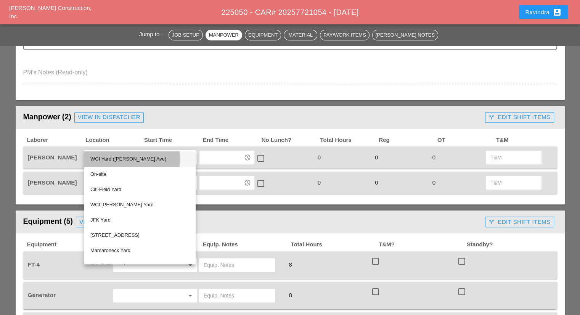
click at [108, 161] on div "WCI Yard ([PERSON_NAME] Ave)" at bounding box center [139, 158] width 99 height 9
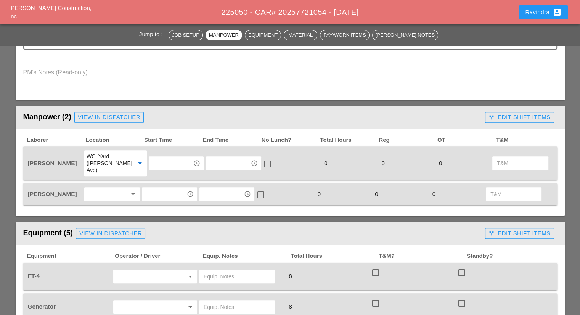
click at [101, 188] on div at bounding box center [107, 194] width 40 height 12
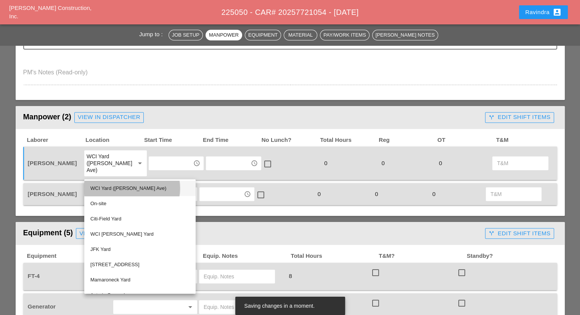
click at [101, 193] on div "WCI Yard ([PERSON_NAME] Ave)" at bounding box center [139, 188] width 99 height 9
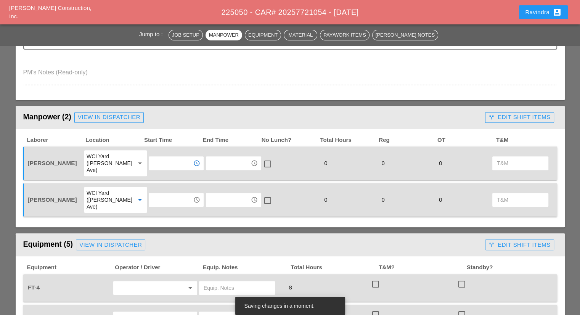
click at [152, 159] on input "text" at bounding box center [171, 163] width 40 height 12
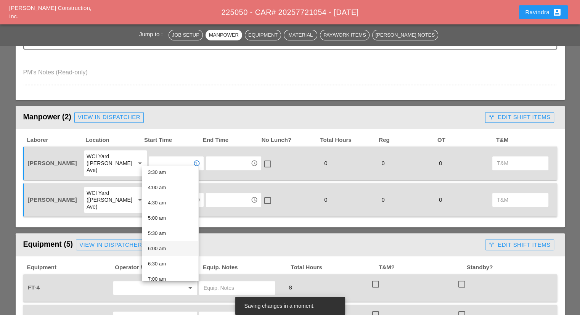
scroll to position [114, 0]
click at [163, 241] on div "6:00 am" at bounding box center [170, 244] width 44 height 9
type input "6:00 am"
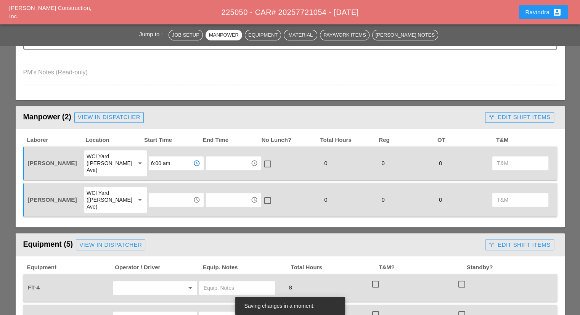
click at [156, 195] on div "access_time" at bounding box center [176, 199] width 57 height 27
click at [154, 194] on input "text" at bounding box center [171, 200] width 40 height 12
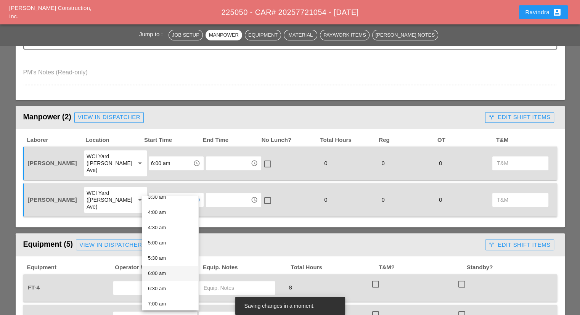
click at [159, 275] on div "6:00 am" at bounding box center [170, 273] width 44 height 9
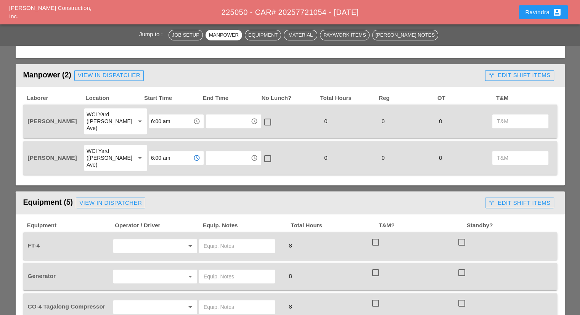
scroll to position [305, 0]
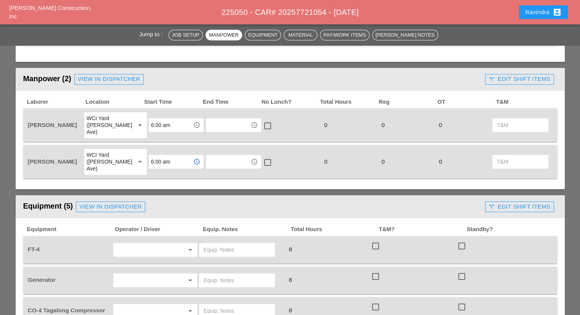
click at [114, 153] on div "WCI Yard ([PERSON_NAME] Ave)" at bounding box center [108, 161] width 42 height 21
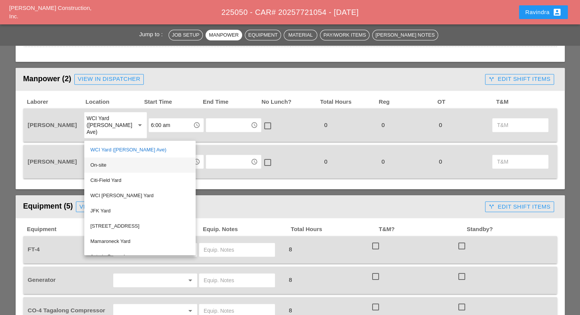
click at [108, 167] on div "On-site" at bounding box center [139, 165] width 99 height 9
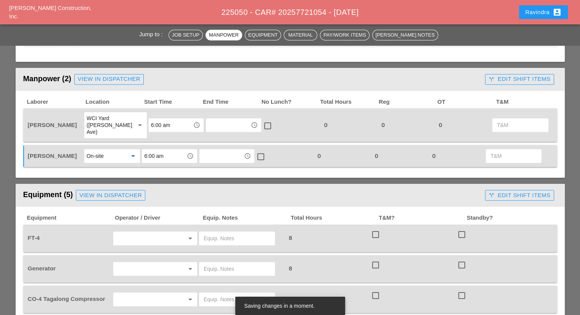
click at [161, 150] on input "6:00 am" at bounding box center [164, 156] width 40 height 12
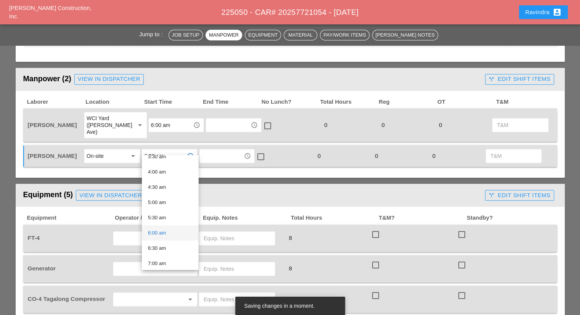
scroll to position [191, 0]
click at [158, 220] on div "8:00 am" at bounding box center [170, 217] width 44 height 9
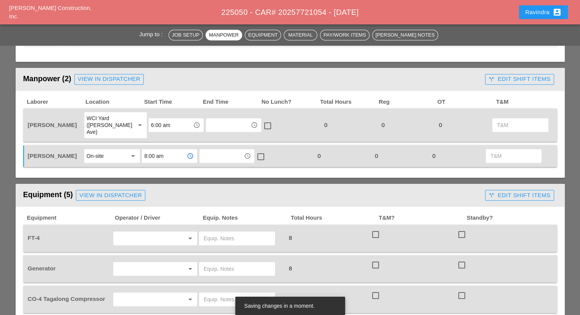
click at [162, 150] on input "8:00 am" at bounding box center [164, 156] width 40 height 12
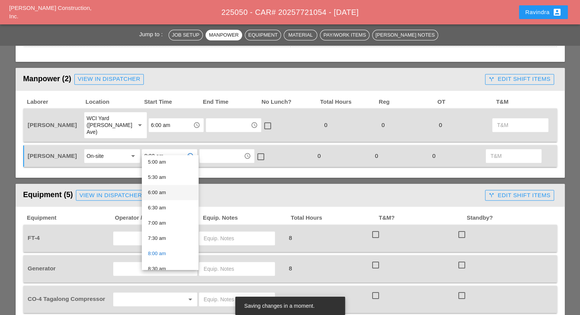
scroll to position [114, 0]
click at [167, 233] on div "6:00 am" at bounding box center [170, 232] width 44 height 9
type input "6:00 am"
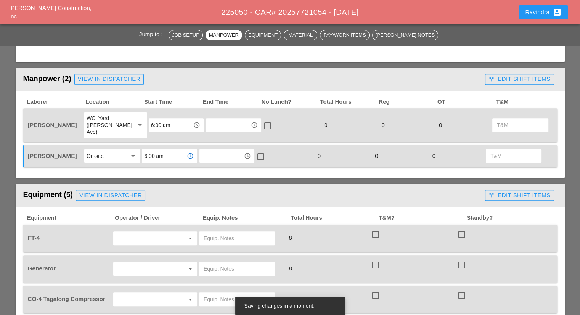
click at [104, 156] on div "On-site arrow_drop_down" at bounding box center [112, 156] width 57 height 16
click at [104, 151] on div "On-site" at bounding box center [107, 156] width 40 height 12
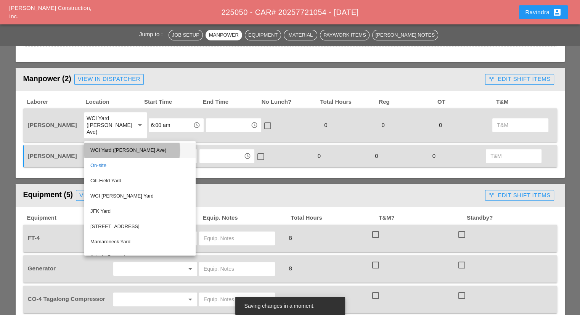
click at [115, 155] on div "WCI Yard ([PERSON_NAME] Ave)" at bounding box center [139, 150] width 99 height 15
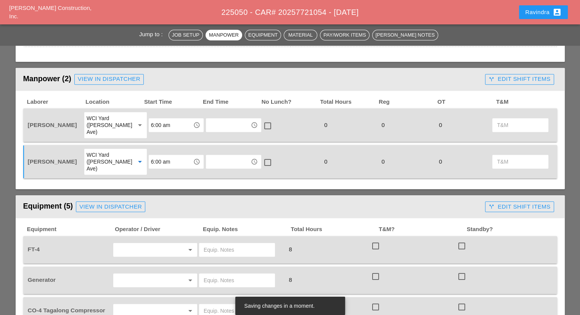
click at [95, 225] on span "Equipment" at bounding box center [70, 229] width 88 height 9
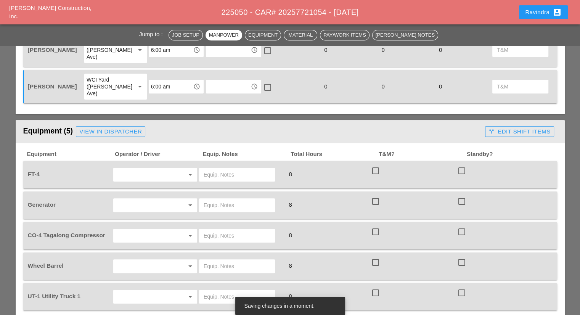
scroll to position [381, 0]
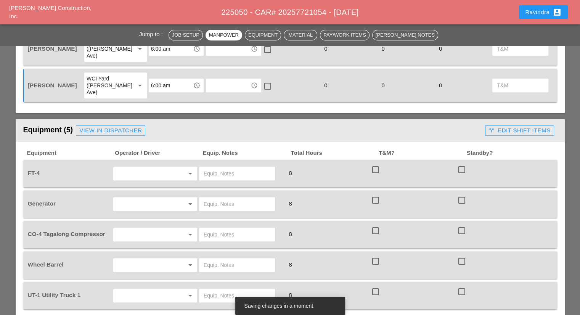
click at [140, 167] on input "text" at bounding box center [145, 173] width 58 height 12
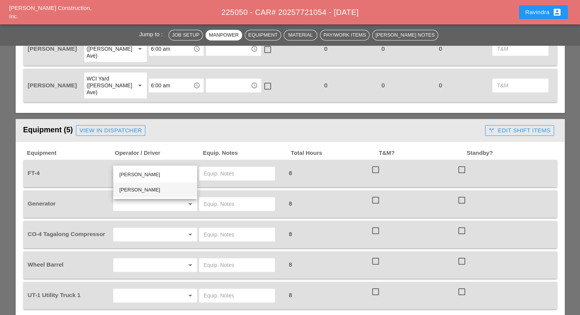
click at [152, 191] on div "[PERSON_NAME]" at bounding box center [155, 189] width 72 height 9
type input "[PERSON_NAME]"
click at [210, 167] on input "text" at bounding box center [237, 173] width 67 height 12
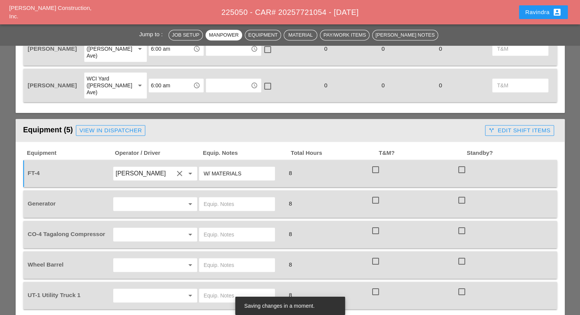
click at [212, 167] on input "W/ MATERIALS" at bounding box center [237, 173] width 67 height 12
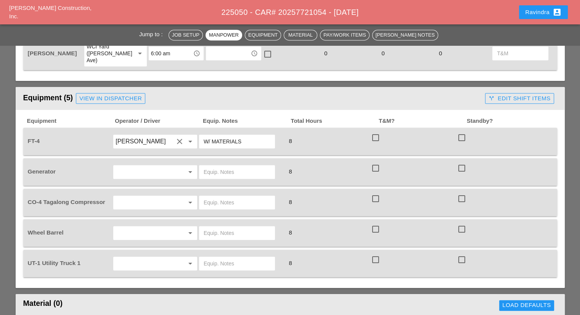
scroll to position [458, 0]
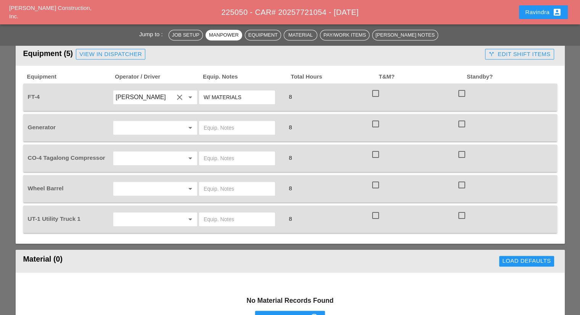
type input "W/ MATERIALS"
click at [129, 213] on input "text" at bounding box center [145, 219] width 58 height 12
click at [140, 222] on div "[PERSON_NAME]" at bounding box center [155, 219] width 72 height 9
type input "[PERSON_NAME]"
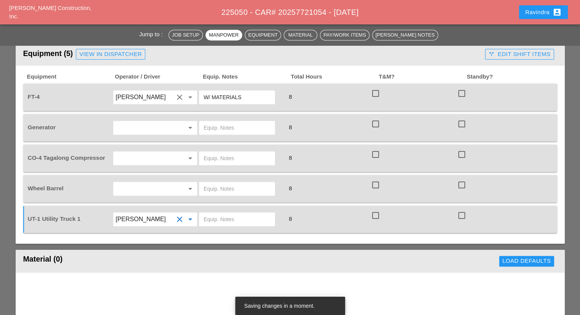
click at [215, 213] on input "text" at bounding box center [237, 219] width 67 height 12
type input "W/ CONCRETE SAW"
click at [157, 183] on input "text" at bounding box center [145, 189] width 58 height 12
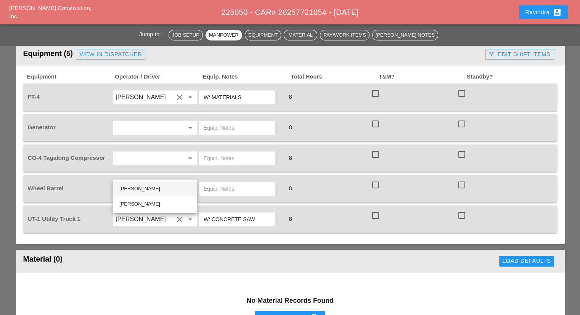
click at [153, 190] on div "[PERSON_NAME]" at bounding box center [155, 188] width 72 height 9
type input "[PERSON_NAME]"
click at [209, 183] on input "text" at bounding box center [237, 189] width 67 height 12
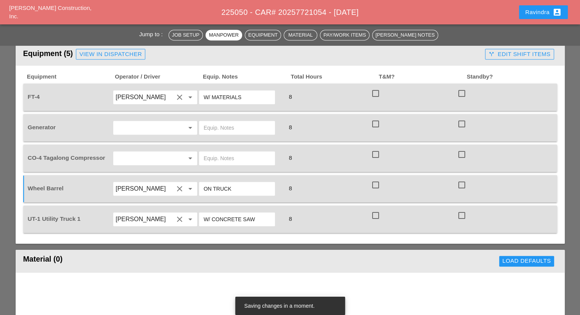
type input "ON TRUCK"
click at [137, 122] on input "text" at bounding box center [145, 128] width 58 height 12
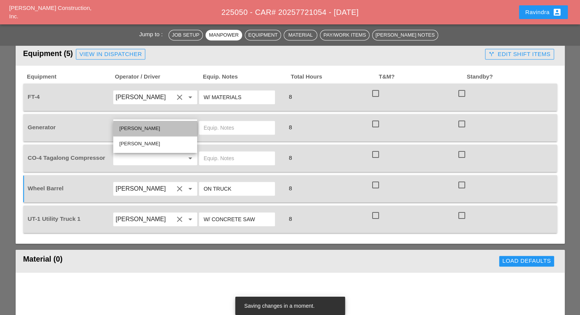
click at [127, 127] on div "[PERSON_NAME]" at bounding box center [155, 128] width 72 height 9
type input "[PERSON_NAME]"
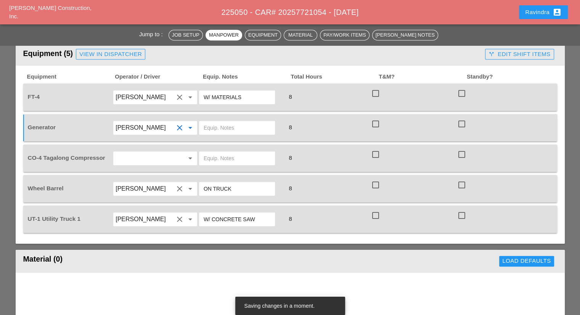
click at [232, 122] on input "text" at bounding box center [237, 128] width 67 height 12
type input "ON TRUCK"
click at [146, 152] on input "text" at bounding box center [145, 158] width 58 height 12
click at [155, 174] on div "[PERSON_NAME]" at bounding box center [155, 173] width 72 height 9
type input "[PERSON_NAME]"
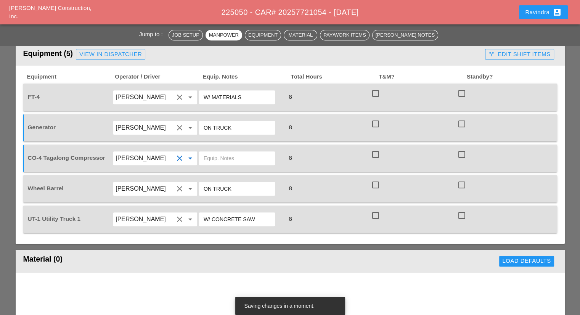
click at [228, 152] on input "text" at bounding box center [237, 158] width 67 height 12
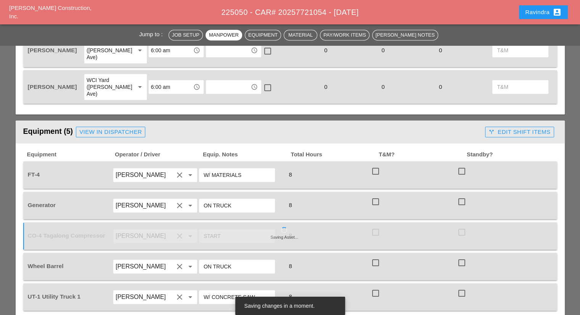
scroll to position [381, 0]
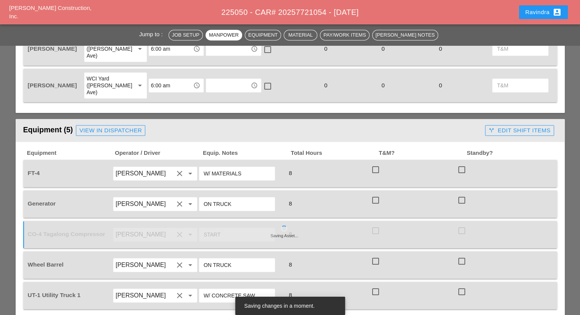
type input "START"
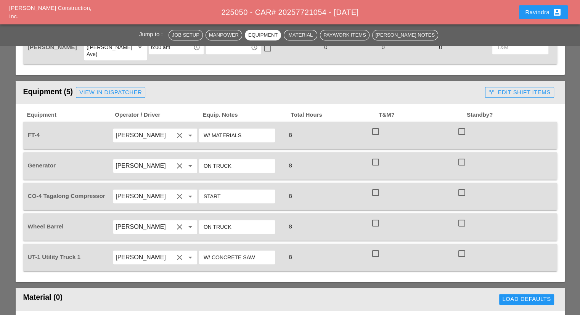
scroll to position [420, 0]
click at [538, 6] on button "Ravindra account_box" at bounding box center [543, 12] width 49 height 14
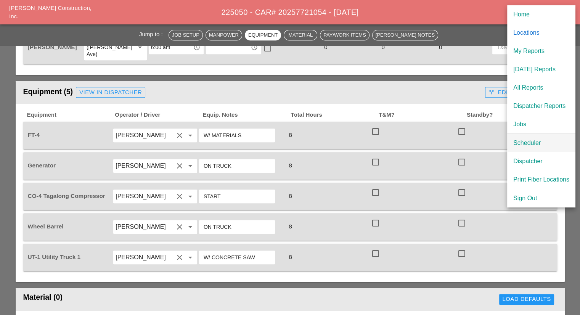
click at [520, 138] on div "Scheduler" at bounding box center [541, 142] width 56 height 9
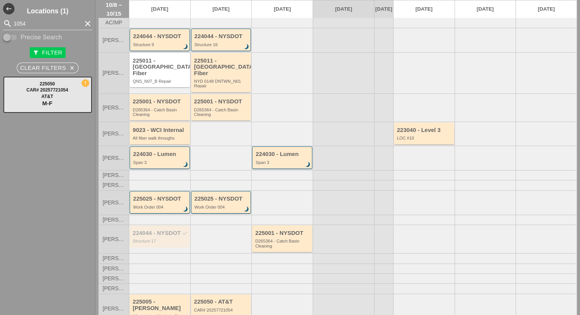
scroll to position [35, 0]
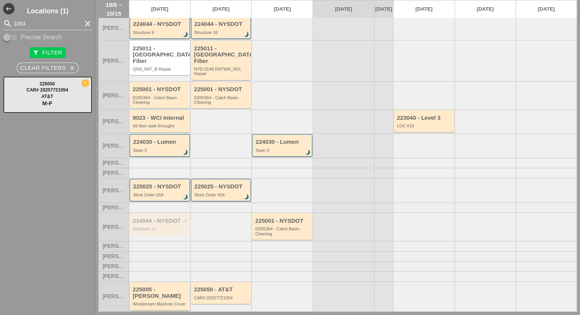
click at [158, 292] on div "225005 - [PERSON_NAME]" at bounding box center [160, 292] width 55 height 13
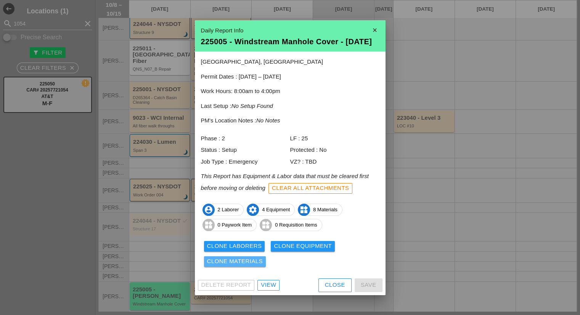
click at [249, 266] on div "Clone Materials" at bounding box center [235, 261] width 56 height 9
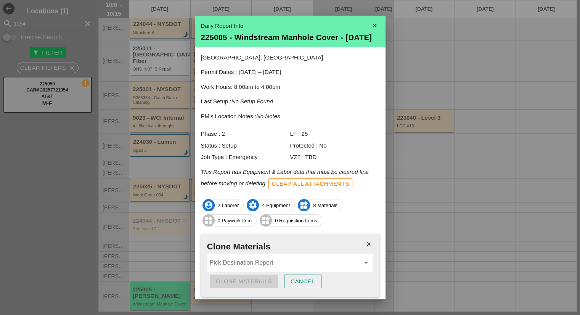
click at [249, 266] on input "Pick Destination Report" at bounding box center [285, 263] width 150 height 12
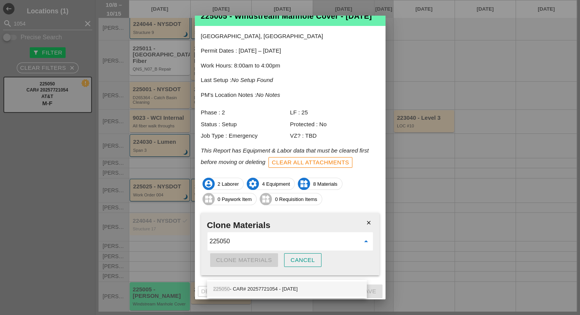
scroll to position [31, 0]
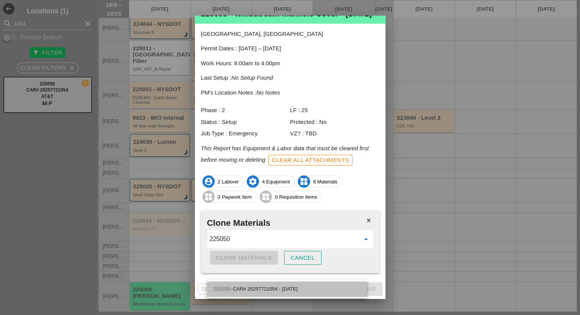
click at [298, 288] on div "225050 - CAR# 20257721054 - 10/09/2025" at bounding box center [287, 289] width 148 height 9
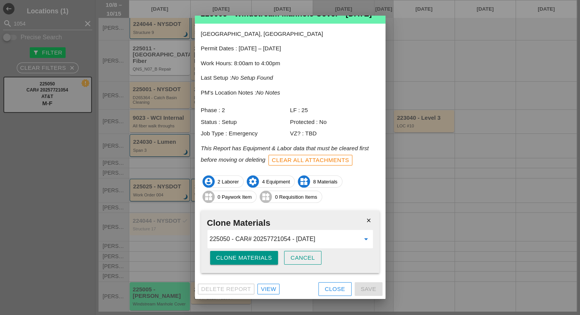
type input "225050 - CAR# 20257721054 - 10/09/2025"
click at [263, 260] on div "Clone Materials" at bounding box center [244, 258] width 56 height 9
click at [263, 260] on div "Are you sure?" at bounding box center [240, 258] width 48 height 9
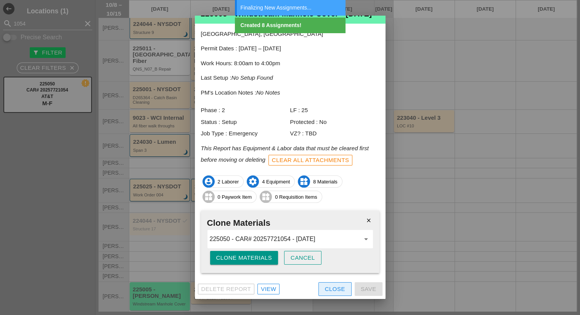
click at [325, 291] on div "Close" at bounding box center [335, 289] width 20 height 9
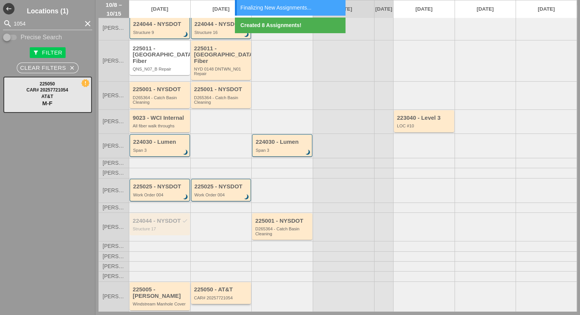
click at [229, 288] on div "225050 - AT&T" at bounding box center [221, 289] width 55 height 6
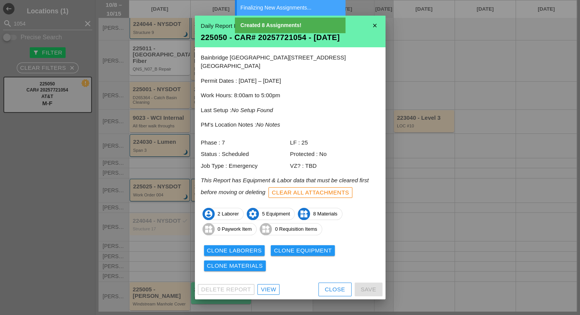
click at [276, 285] on div "View" at bounding box center [268, 289] width 15 height 9
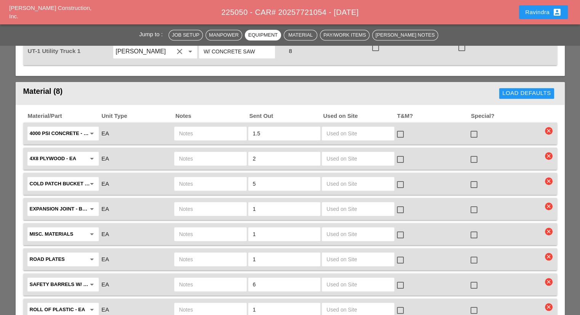
scroll to position [664, 0]
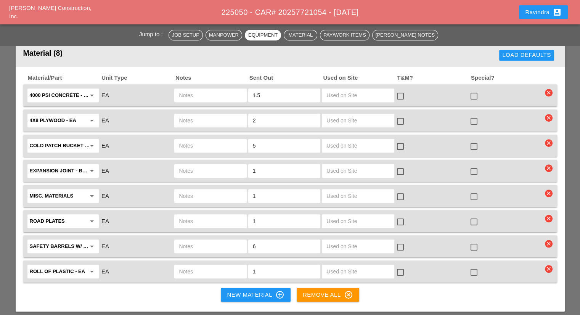
drag, startPoint x: 275, startPoint y: 77, endPoint x: 211, endPoint y: 76, distance: 64.1
click at [211, 87] on div "4000 PSI concrete - FULL SKID arrow_drop_down EA 1.5 check_box_outline_blank ch…" at bounding box center [284, 95] width 516 height 16
click at [188, 190] on input "text" at bounding box center [210, 196] width 63 height 12
click at [550, 190] on icon "clear" at bounding box center [549, 194] width 8 height 8
click at [524, 158] on div "Are you Sure?" at bounding box center [542, 158] width 48 height 9
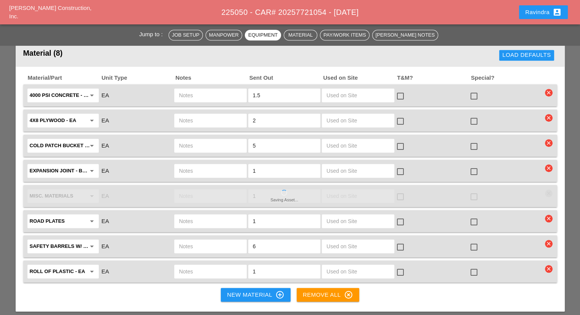
click at [223, 89] on input "text" at bounding box center [210, 95] width 63 height 12
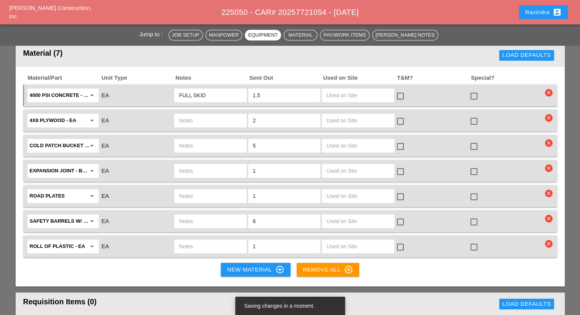
type input "FULL SKID"
drag, startPoint x: 276, startPoint y: 77, endPoint x: 201, endPoint y: 74, distance: 75.6
click at [201, 87] on div "4000 PSI concrete - FULL SKID arrow_drop_down EA FULL SKID 1.5 check_box_outlin…" at bounding box center [284, 95] width 516 height 16
type input "1"
click at [474, 90] on div at bounding box center [474, 96] width 13 height 13
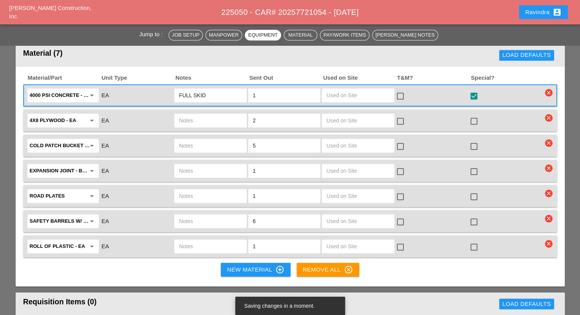
drag, startPoint x: 267, startPoint y: 101, endPoint x: 166, endPoint y: 101, distance: 101.5
click at [166, 113] on div "4x8 Plywood - EA arrow_drop_down EA 2 check_box_outline_blank check_box_outline…" at bounding box center [284, 121] width 516 height 16
type input "4"
click at [475, 115] on div at bounding box center [474, 121] width 13 height 13
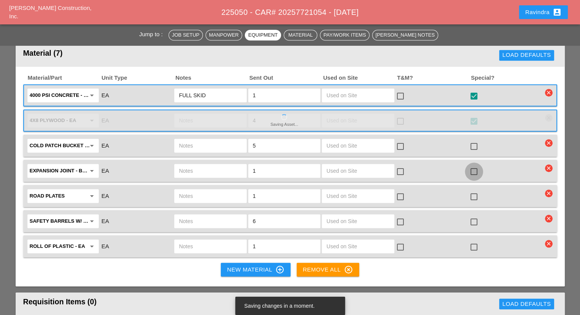
click at [474, 165] on div at bounding box center [474, 171] width 13 height 13
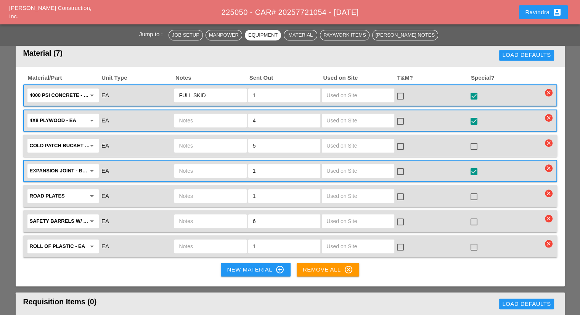
click at [477, 216] on div at bounding box center [474, 222] width 13 height 13
click at [475, 241] on div at bounding box center [474, 247] width 13 height 13
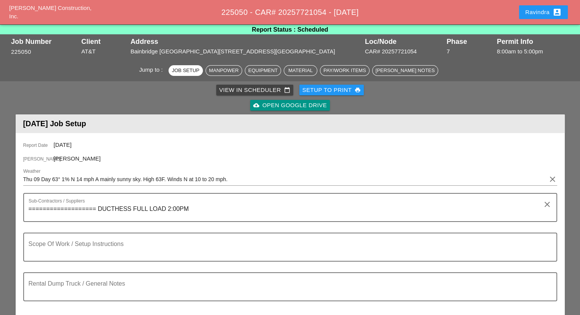
scroll to position [130, 0]
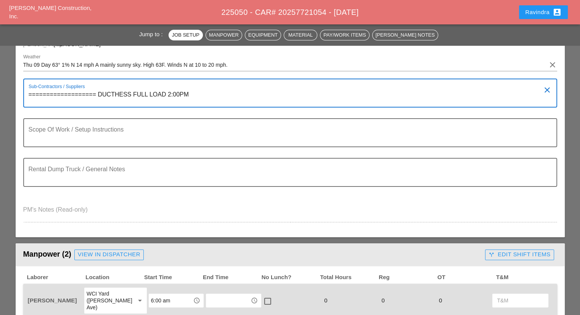
click at [201, 101] on textarea "=================== DUCTHESS FULL LOAD 2:00PM" at bounding box center [287, 97] width 517 height 18
click at [545, 90] on textarea "=================== DUCTHESS FULL LOAD 2:00PM" at bounding box center [287, 97] width 517 height 18
click at [549, 90] on icon "clear" at bounding box center [547, 89] width 9 height 9
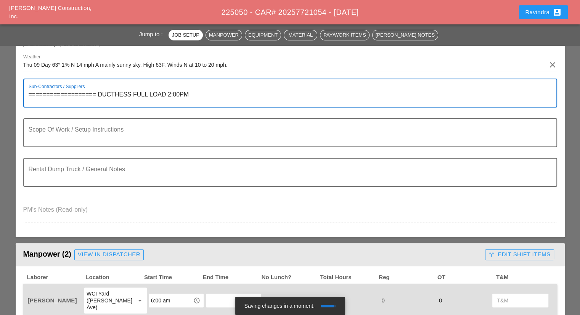
click at [266, 69] on input "Thu 09 Day 63° 1% N 14 mph A mainly sunny sky. High 63F. Winds N at 10 to 20 mp…" at bounding box center [284, 65] width 523 height 12
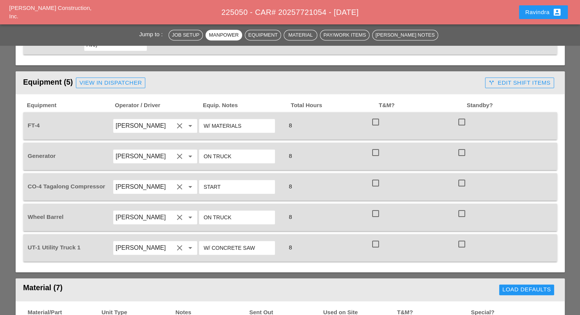
scroll to position [435, 0]
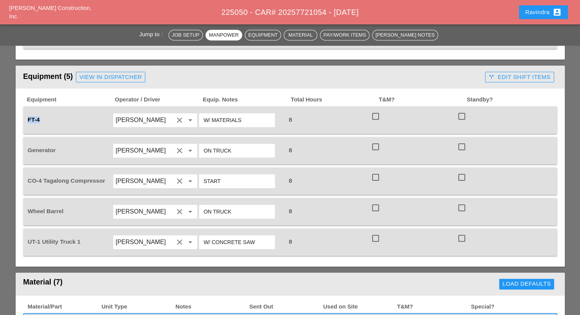
drag, startPoint x: 44, startPoint y: 106, endPoint x: 26, endPoint y: 106, distance: 18.3
click at [26, 109] on div "FT-4" at bounding box center [69, 119] width 86 height 21
click at [42, 116] on div "FT-4" at bounding box center [69, 120] width 85 height 8
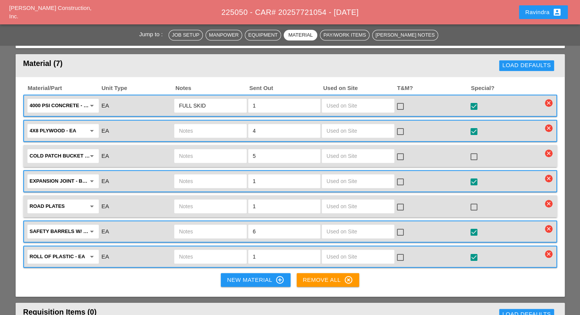
scroll to position [610, 0]
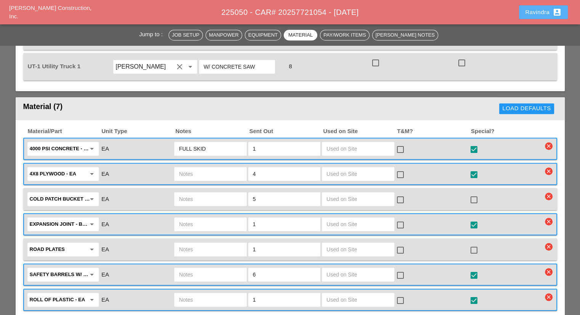
click at [530, 5] on button "Ravindra account_box" at bounding box center [543, 12] width 49 height 14
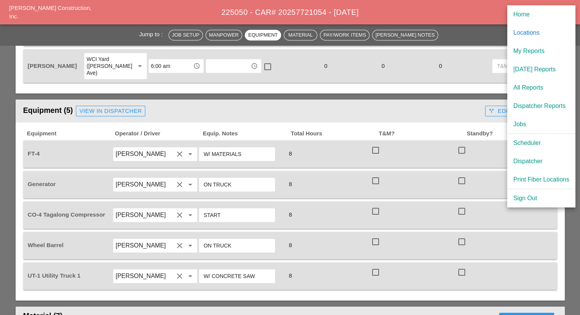
scroll to position [458, 0]
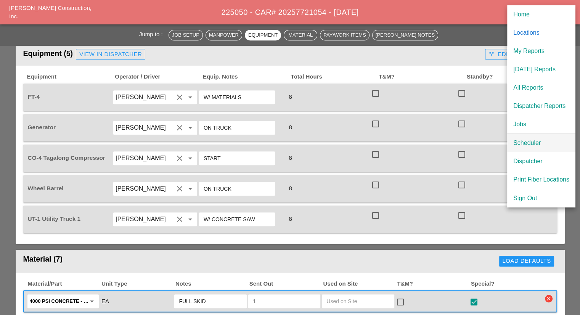
click at [515, 144] on div "Scheduler" at bounding box center [541, 142] width 56 height 9
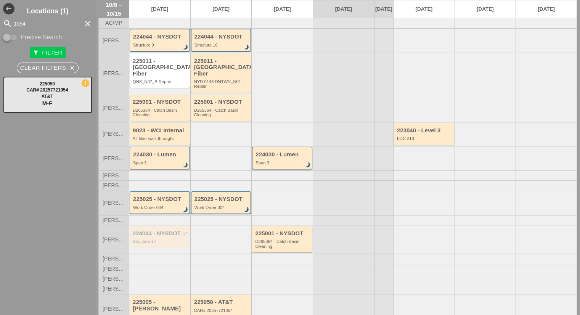
scroll to position [35, 0]
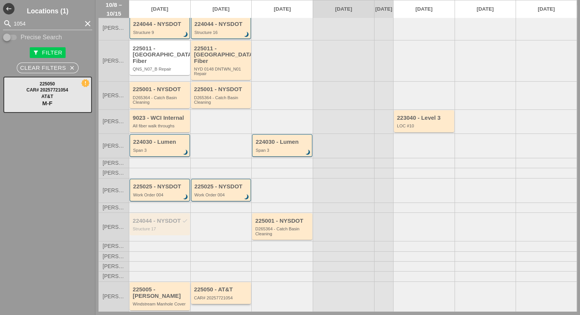
click at [227, 288] on div "225050 - AT&T" at bounding box center [221, 289] width 55 height 6
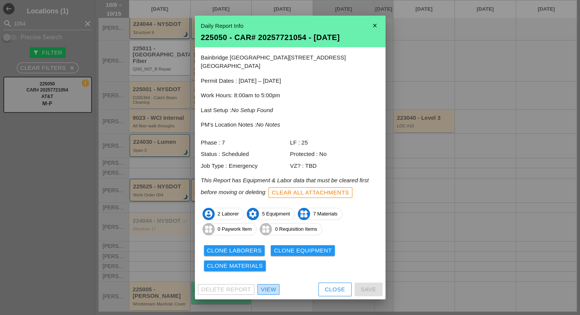
click at [259, 288] on link "View" at bounding box center [268, 289] width 22 height 11
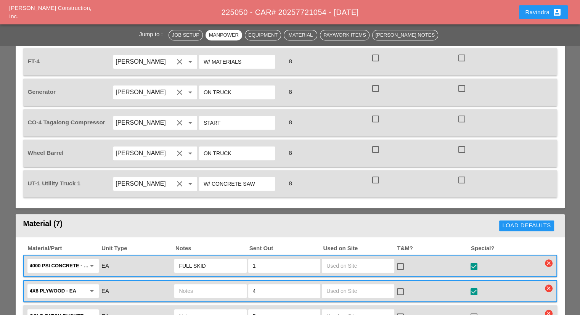
scroll to position [496, 0]
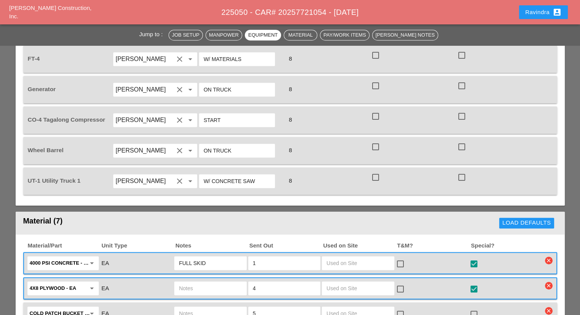
click at [515, 13] on div "Ravindra account_box" at bounding box center [525, 12] width 94 height 18
click at [529, 13] on div "Ravindra account_box" at bounding box center [543, 12] width 37 height 9
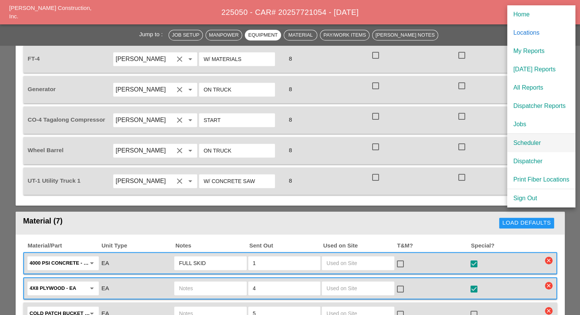
click at [520, 143] on div "Scheduler" at bounding box center [541, 142] width 56 height 9
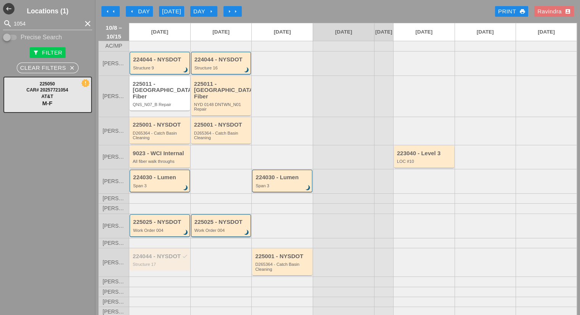
click at [228, 222] on div "225025 - NYSDOT" at bounding box center [222, 222] width 55 height 6
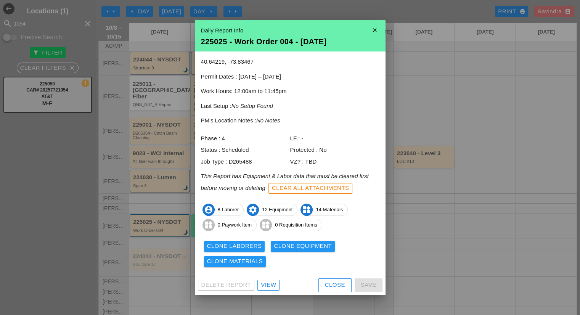
click at [329, 288] on div "Close" at bounding box center [335, 285] width 20 height 9
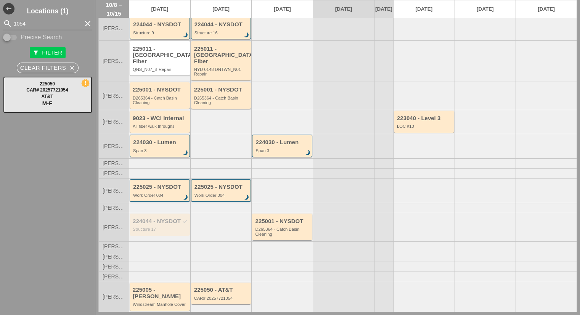
scroll to position [35, 0]
click at [281, 218] on div "225001 - NYSDOT" at bounding box center [282, 221] width 55 height 6
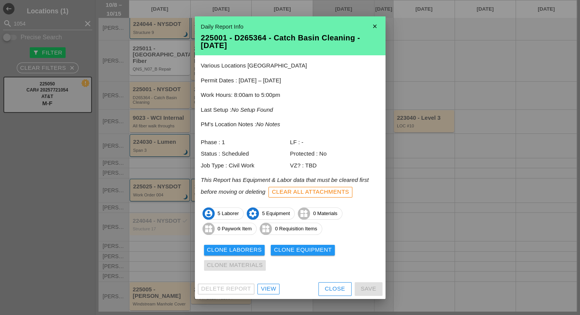
click at [331, 291] on div "Close" at bounding box center [335, 289] width 20 height 9
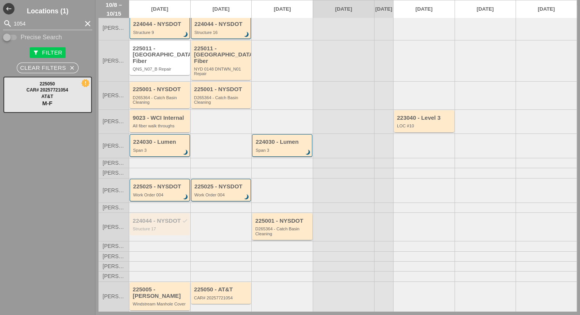
scroll to position [0, 0]
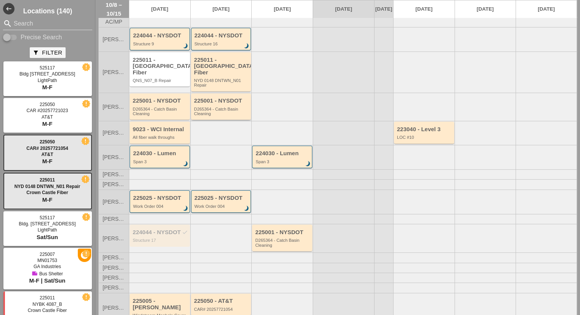
scroll to position [35, 0]
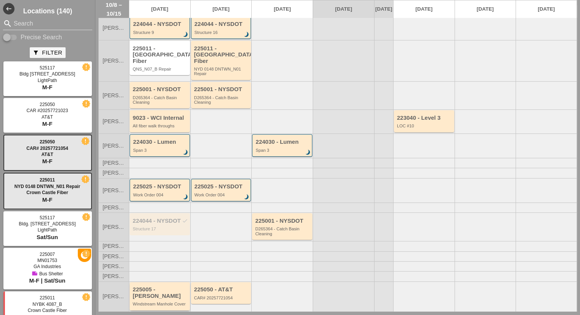
click at [169, 292] on div "225005 - [PERSON_NAME]" at bounding box center [160, 292] width 55 height 13
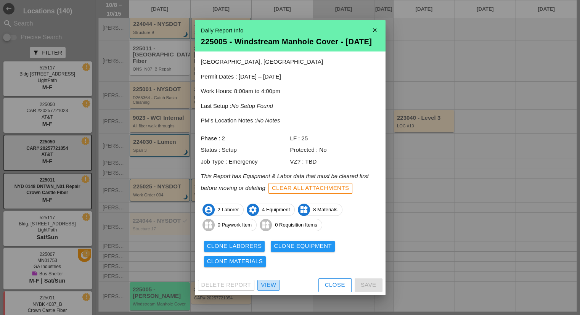
click at [275, 289] on div "View" at bounding box center [268, 285] width 15 height 9
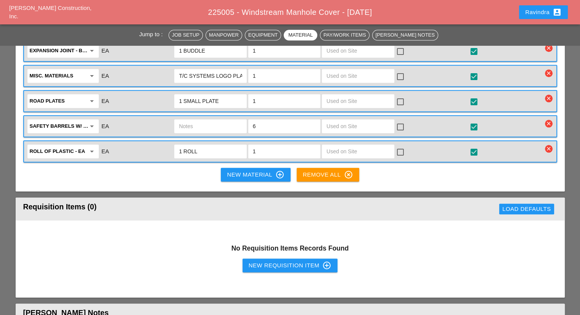
scroll to position [801, 0]
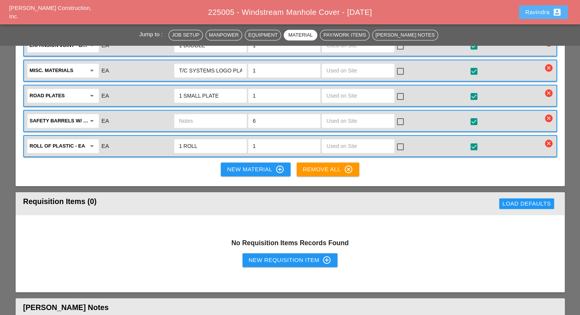
click at [522, 11] on button "Ravindra account_box" at bounding box center [543, 12] width 49 height 14
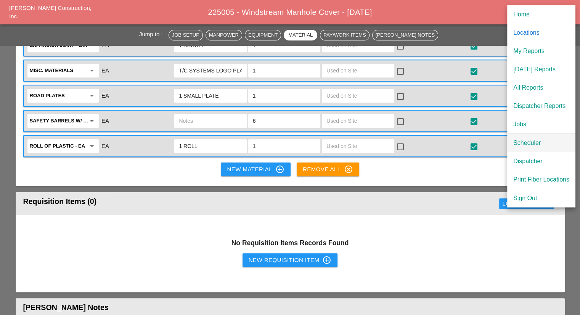
click at [516, 144] on div "Scheduler" at bounding box center [541, 142] width 56 height 9
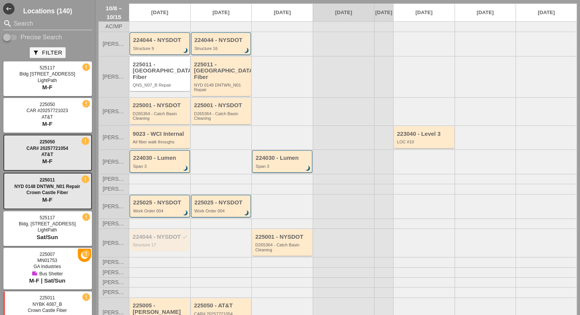
scroll to position [35, 0]
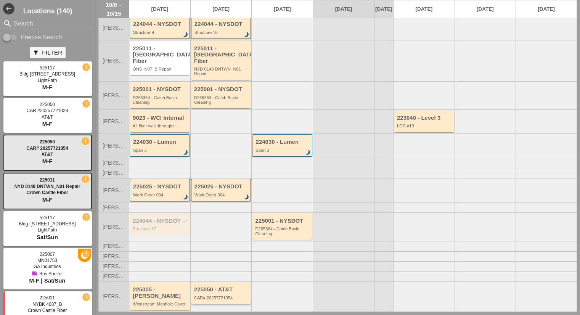
click at [233, 282] on div "225050 - AT&T CAR# 20257721054" at bounding box center [221, 293] width 60 height 22
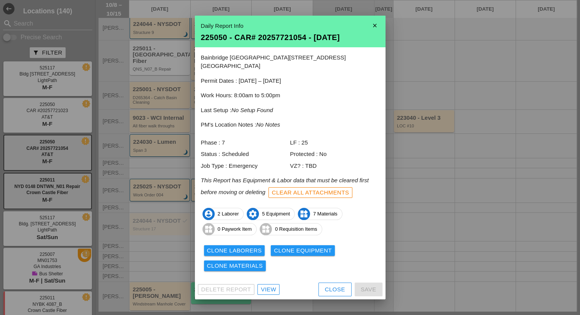
click at [272, 285] on div "View" at bounding box center [268, 289] width 15 height 9
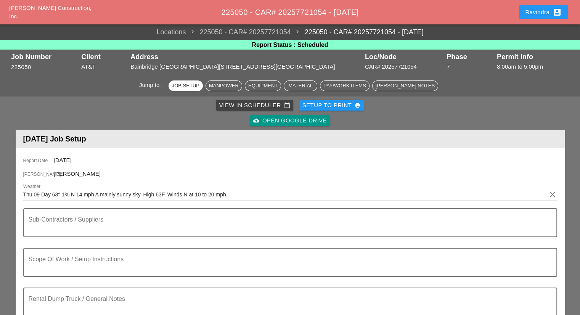
click at [524, 14] on button "Ravindra account_box" at bounding box center [543, 12] width 49 height 14
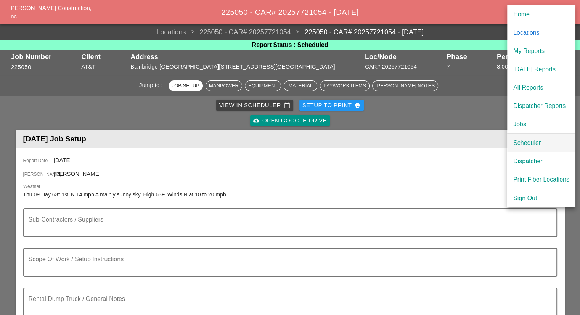
click at [525, 143] on div "Scheduler" at bounding box center [541, 142] width 56 height 9
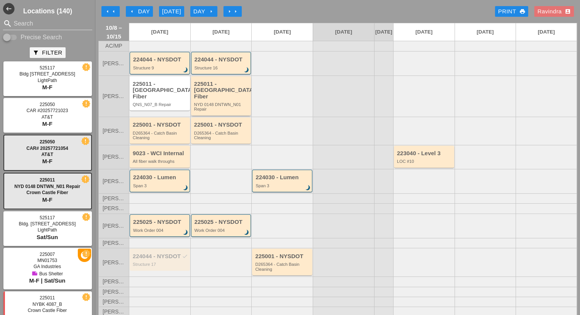
click at [230, 106] on div "NYD 0148 DNTWN_N01 Repair" at bounding box center [221, 107] width 55 height 10
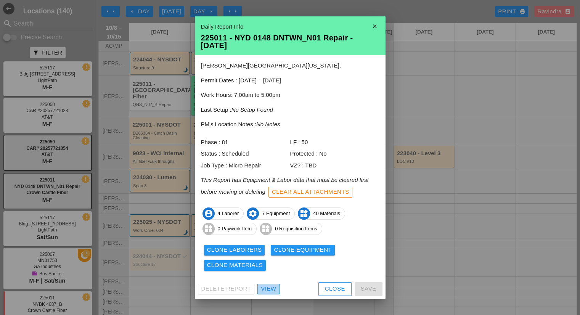
click at [271, 285] on div "View" at bounding box center [268, 289] width 15 height 9
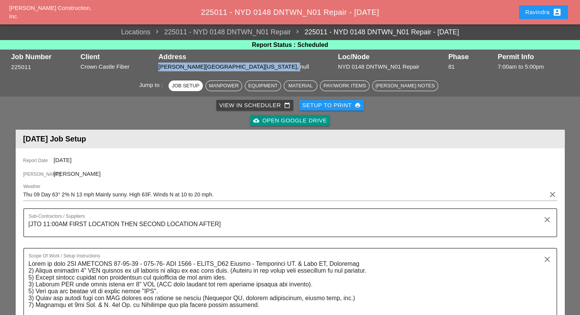
drag, startPoint x: 167, startPoint y: 66, endPoint x: 280, endPoint y: 64, distance: 113.3
click at [280, 64] on div "Address Jane street & Washington Street Manhattan, null" at bounding box center [246, 62] width 180 height 23
click at [223, 68] on div "Jane street & Washington Street Manhattan, null" at bounding box center [246, 67] width 176 height 9
drag, startPoint x: 168, startPoint y: 68, endPoint x: 279, endPoint y: 69, distance: 111.4
click at [279, 69] on div "Jane street & Washington Street Manhattan, null" at bounding box center [246, 67] width 176 height 9
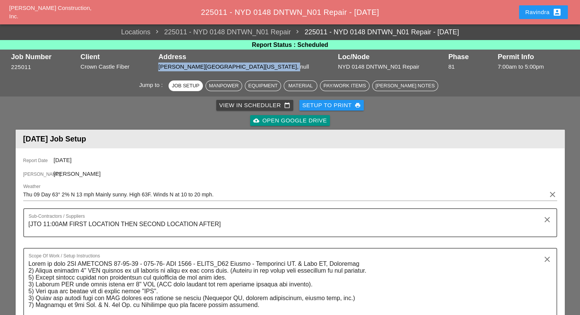
click at [526, 14] on div "Ravindra account_box" at bounding box center [543, 12] width 37 height 9
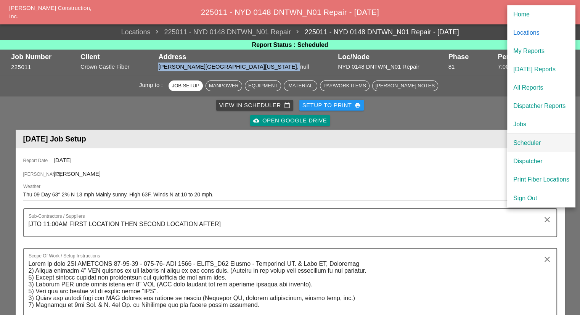
click at [523, 143] on div "Scheduler" at bounding box center [541, 142] width 56 height 9
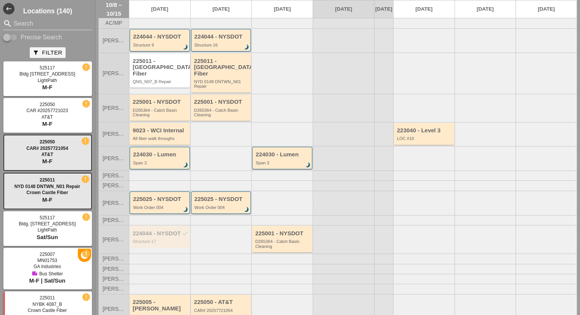
scroll to position [35, 0]
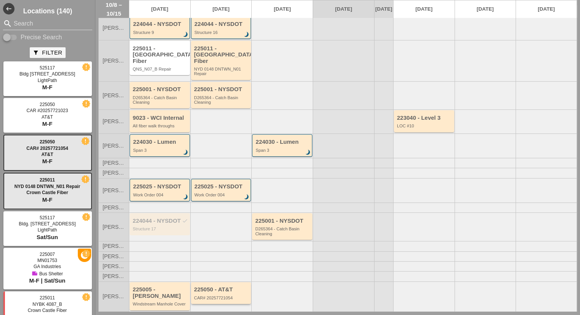
click at [227, 286] on div "225050 - AT&T" at bounding box center [221, 289] width 55 height 6
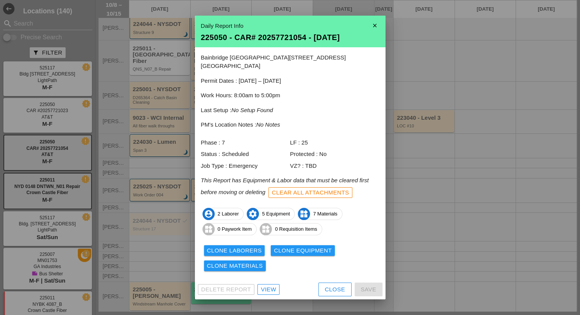
click at [326, 287] on div "Close" at bounding box center [335, 289] width 20 height 9
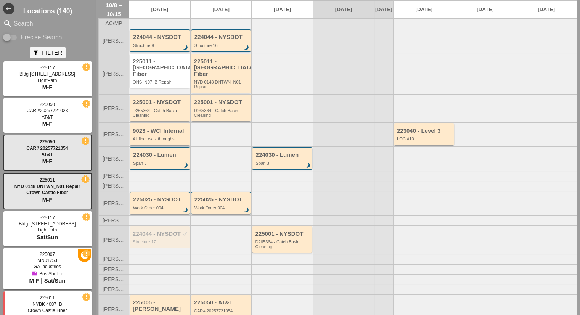
scroll to position [0, 0]
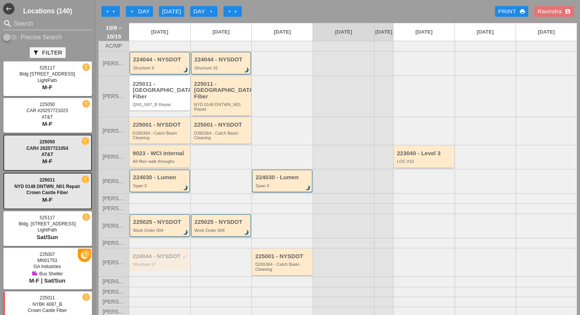
click at [213, 92] on div "225011 - [GEOGRAPHIC_DATA] Fiber" at bounding box center [221, 90] width 55 height 19
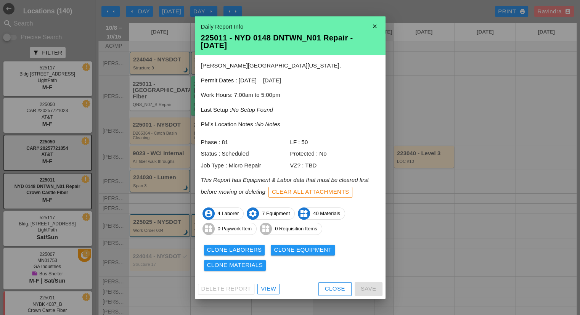
click at [334, 291] on div "Close" at bounding box center [335, 289] width 20 height 9
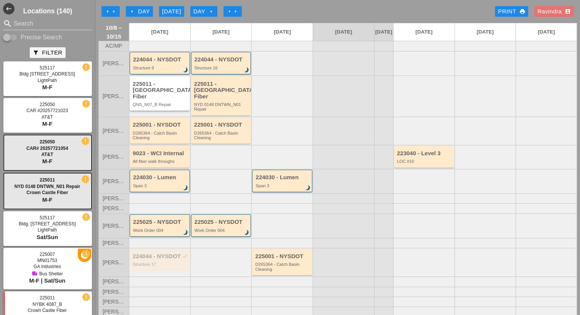
click at [171, 102] on div "QNS_N07_B Repair" at bounding box center [160, 104] width 55 height 5
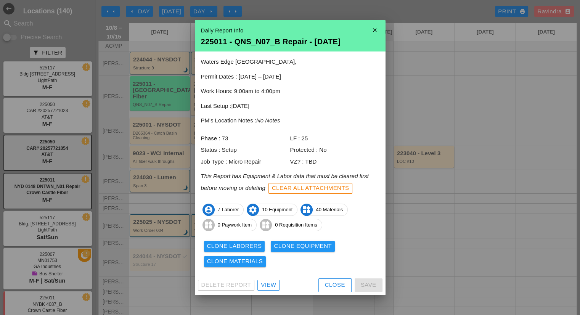
click at [328, 282] on div "Close" at bounding box center [335, 285] width 20 height 9
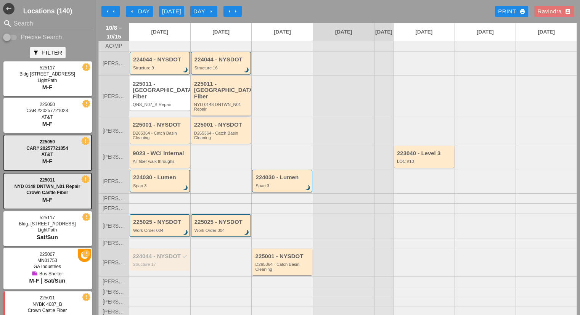
click at [214, 92] on div "225011 - [GEOGRAPHIC_DATA] Fiber" at bounding box center [221, 90] width 55 height 19
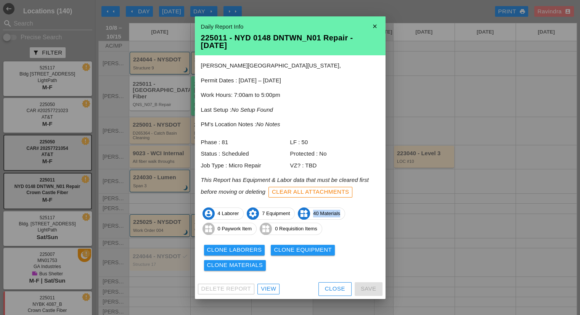
drag, startPoint x: 338, startPoint y: 215, endPoint x: 317, endPoint y: 218, distance: 21.6
click at [317, 218] on span "widgets 40 Materials" at bounding box center [321, 213] width 47 height 12
click at [337, 290] on div "Close" at bounding box center [335, 289] width 20 height 9
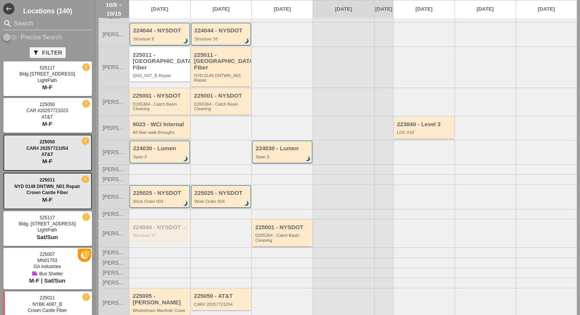
scroll to position [35, 0]
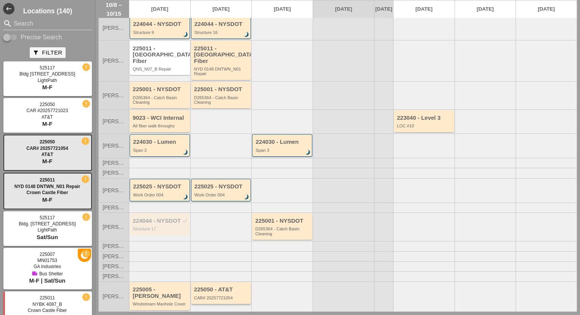
click at [230, 290] on div "225050 - AT&T" at bounding box center [221, 289] width 55 height 6
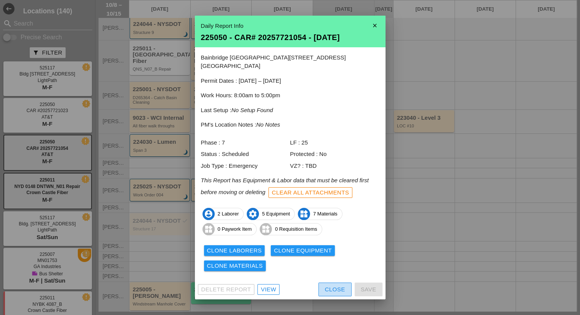
click at [336, 286] on div "Close" at bounding box center [335, 289] width 20 height 9
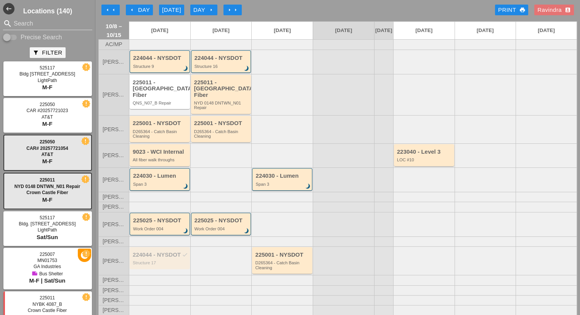
scroll to position [0, 0]
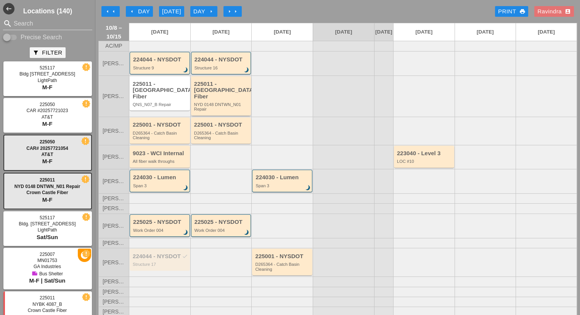
click at [243, 102] on div "NYD 0148 DNTWN_N01 Repair" at bounding box center [221, 107] width 55 height 10
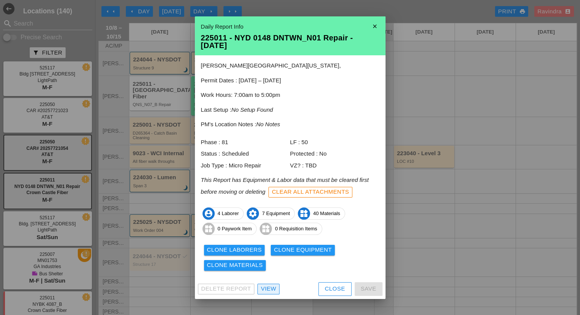
click at [275, 288] on div "View" at bounding box center [268, 289] width 15 height 9
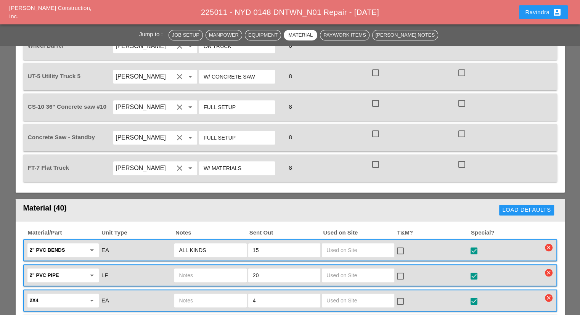
scroll to position [687, 0]
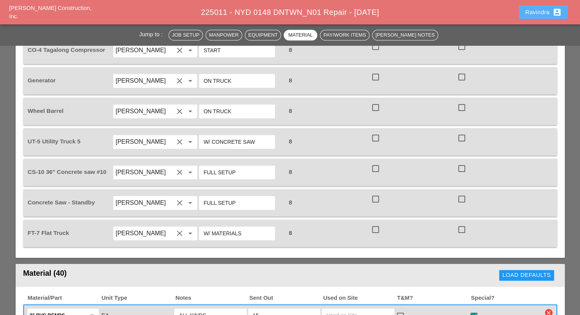
click at [537, 9] on div "Ravindra account_box" at bounding box center [543, 12] width 37 height 9
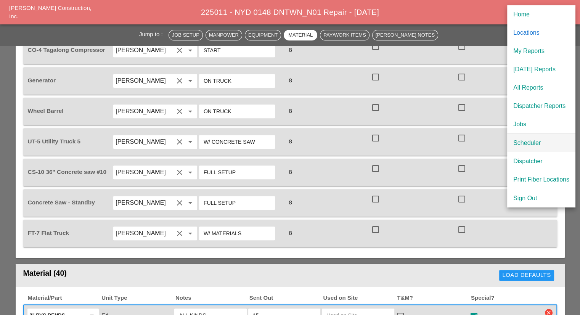
click at [523, 142] on div "Scheduler" at bounding box center [541, 142] width 56 height 9
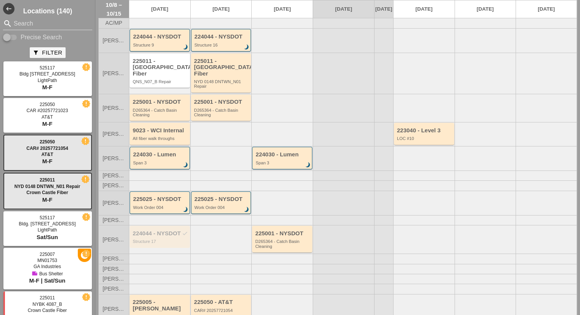
scroll to position [35, 0]
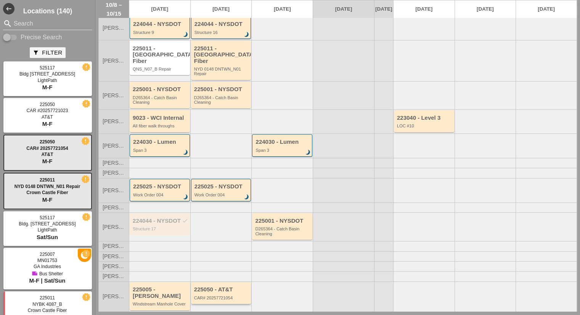
click at [213, 282] on div "225050 - AT&T CAR# 20257721054" at bounding box center [221, 293] width 60 height 22
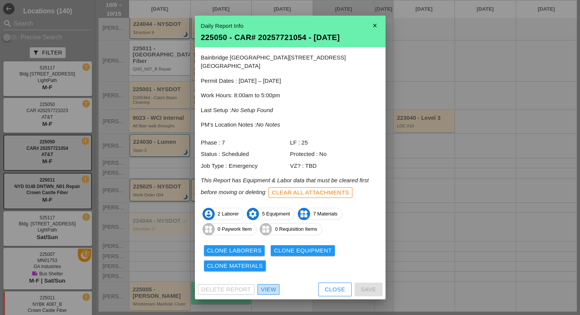
click at [263, 285] on div "View" at bounding box center [268, 289] width 15 height 9
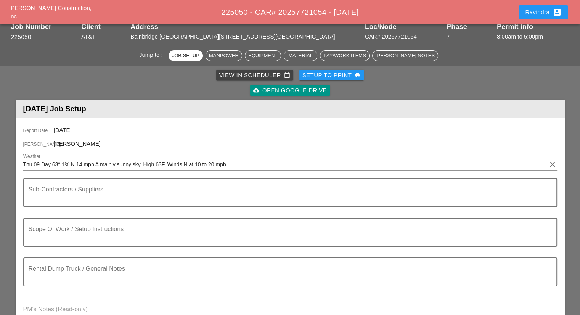
scroll to position [114, 0]
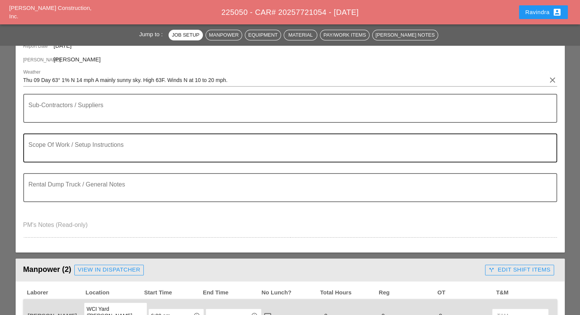
click at [119, 151] on textarea "Scope Of Work / Setup Instructions" at bounding box center [287, 152] width 517 height 18
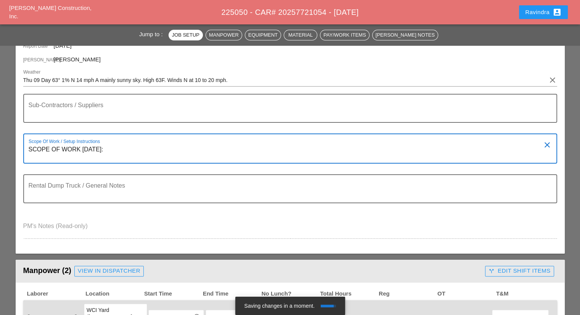
click at [26, 151] on div "Scope Of Work / Setup Instructions SCOPE OF WORK THURSDAY 10/9: clear" at bounding box center [290, 148] width 534 height 30
click at [29, 148] on textarea "SCOPE OF WORK THURSDAY 10/9:" at bounding box center [287, 152] width 517 height 19
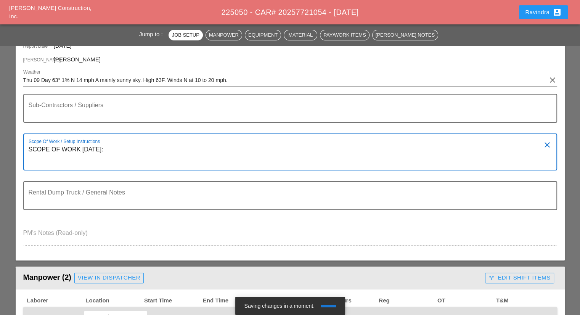
click at [46, 147] on textarea "SCOPE OF WORK THURSDAY 10/9:" at bounding box center [287, 156] width 517 height 26
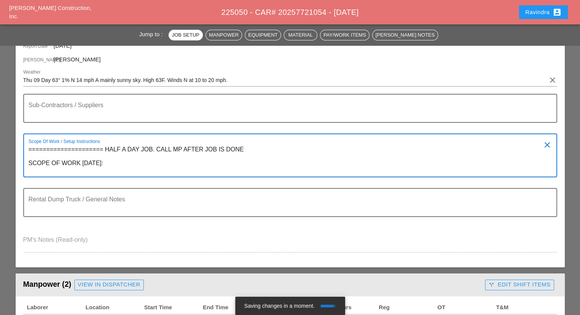
click at [145, 162] on textarea "===================== HALF A DAY JOB. CALL MP AFTER JOB IS DONE SCOPE OF WORK T…" at bounding box center [287, 159] width 517 height 33
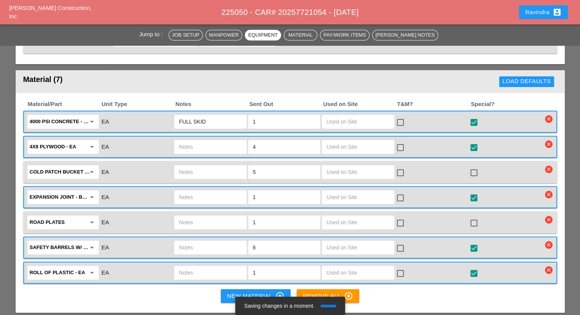
scroll to position [687, 0]
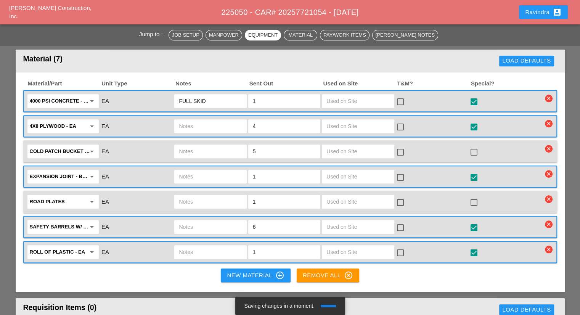
type textarea "===================== HALF A DAY JOB. CALL MP AFTER JOB IS DONE SCOPE OF WORK T…"
click at [540, 11] on div "Ravindra account_box" at bounding box center [543, 12] width 37 height 9
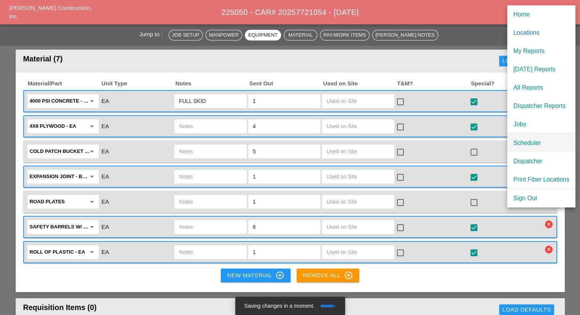
click at [531, 147] on div "Scheduler" at bounding box center [541, 142] width 56 height 9
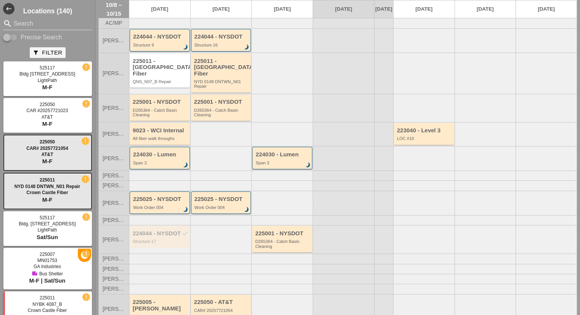
scroll to position [35, 0]
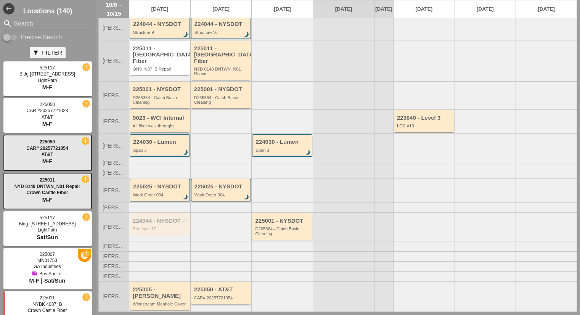
click at [226, 302] on div "225050 - AT&T CAR# 20257721054" at bounding box center [220, 296] width 61 height 30
click at [226, 298] on div "225050 - AT&T CAR# 20257721054" at bounding box center [221, 293] width 60 height 22
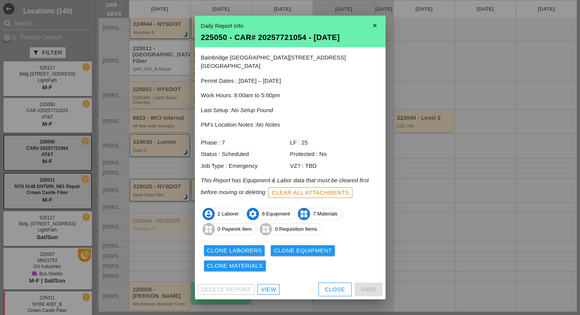
click at [269, 288] on div "View" at bounding box center [268, 289] width 15 height 9
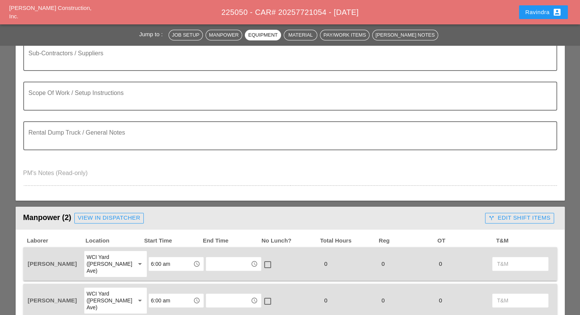
scroll to position [114, 0]
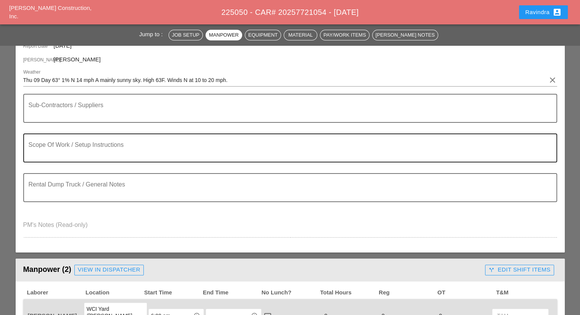
click at [103, 139] on div "Scope Of Work / Setup Instructions" at bounding box center [287, 147] width 517 height 27
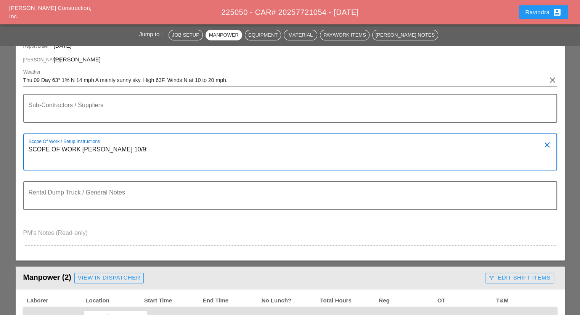
paste textarea "1) REMOVE AND RESTORE (2) SIDEWALK FLAGS AROUND HAND HOLE 2) INSTALL NEW TC SYS…"
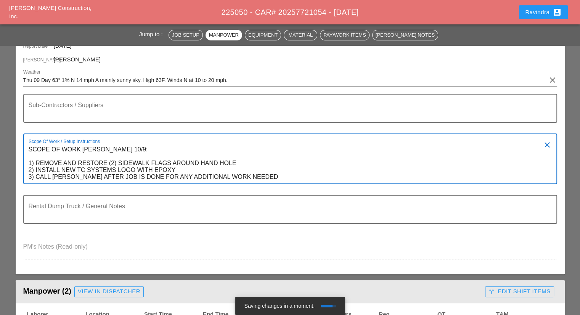
click at [29, 148] on textarea "SCOPE OF WORK THURDAY 10/9: 1) REMOVE AND RESTORE (2) SIDEWALK FLAGS AROUND HAN…" at bounding box center [287, 163] width 517 height 40
click at [41, 145] on textarea "SCOPE OF WORK THURDAY 10/9: 1) REMOVE AND RESTORE (2) SIDEWALK FLAGS AROUND HAN…" at bounding box center [287, 163] width 517 height 40
click at [27, 148] on div "Scope Of Work / Setup Instructions SCOPE OF WORK THURDAY 10/9: 1) REMOVE AND RE…" at bounding box center [290, 158] width 534 height 51
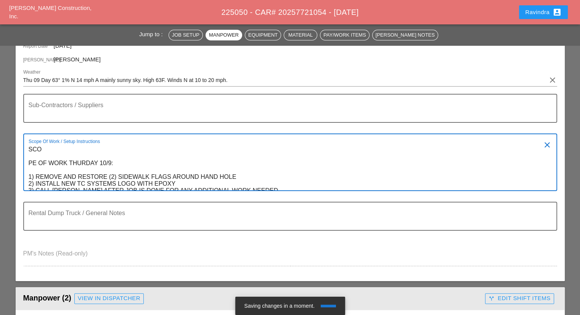
click at [39, 148] on textarea "SCO PE OF WORK THURDAY 10/9: 1) REMOVE AND RESTORE (2) SIDEWALK FLAGS AROUND HA…" at bounding box center [287, 166] width 517 height 47
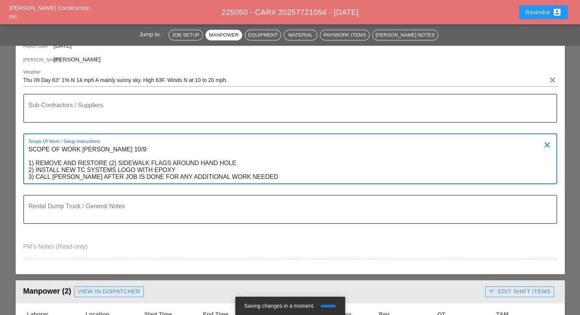
click at [27, 148] on div "Scope Of Work / Setup Instructions SCOPE OF WORK THURDAY 10/9: 1) REMOVE AND RE…" at bounding box center [290, 158] width 534 height 51
click at [27, 146] on div "Scope Of Work / Setup Instructions SCOPE OF WORK THURDAY 10/9: 1) REMOVE AND RE…" at bounding box center [290, 158] width 534 height 51
click at [29, 148] on textarea "SCOPE OF WORK THURDAY 10/9: 1) REMOVE AND RESTORE (2) SIDEWALK FLAGS AROUND HAN…" at bounding box center [287, 163] width 517 height 40
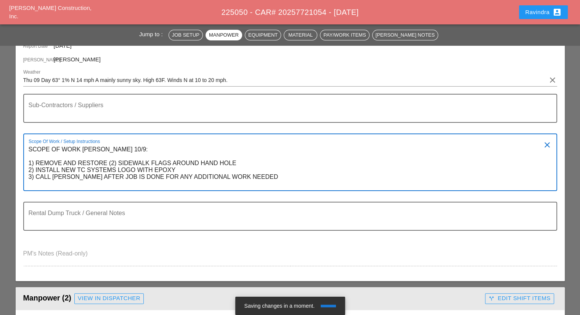
click at [38, 148] on textarea "SCOPE OF WORK THURDAY 10/9: 1) REMOVE AND RESTORE (2) SIDEWALK FLAGS AROUND HAN…" at bounding box center [287, 166] width 517 height 47
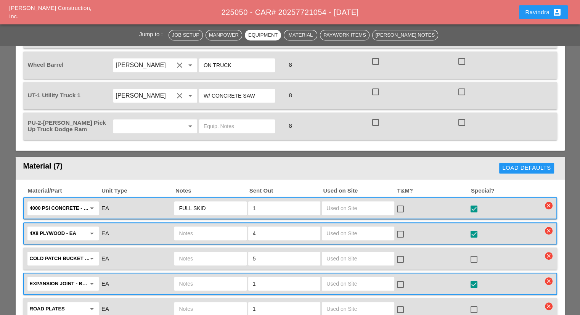
scroll to position [610, 0]
type textarea "======================= HALF DAY JOB CALL MP AFTER SCOPE OF WORK THURDAY 10/9: …"
click at [537, 14] on div "Ravindra account_box" at bounding box center [543, 12] width 37 height 9
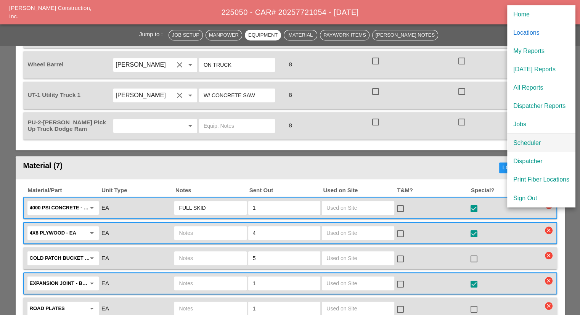
click at [528, 139] on div "Scheduler" at bounding box center [541, 142] width 56 height 9
